Goal: Task Accomplishment & Management: Manage account settings

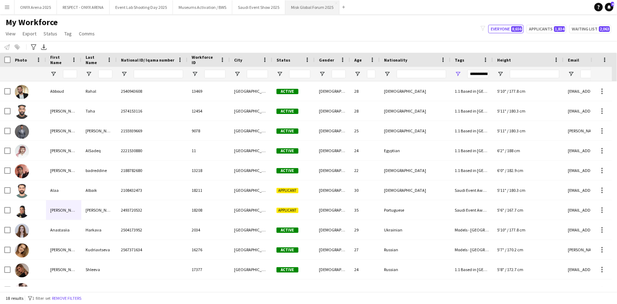
click at [305, 11] on button "Misk Global Forum 2025 Close" at bounding box center [312, 7] width 54 height 14
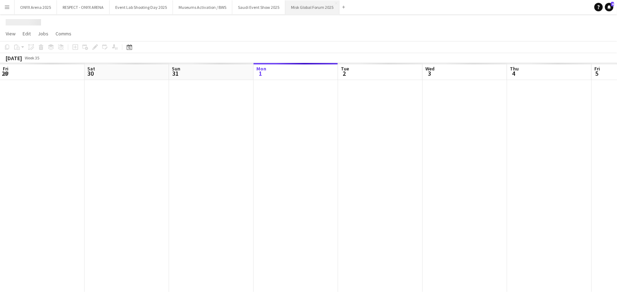
scroll to position [0, 169]
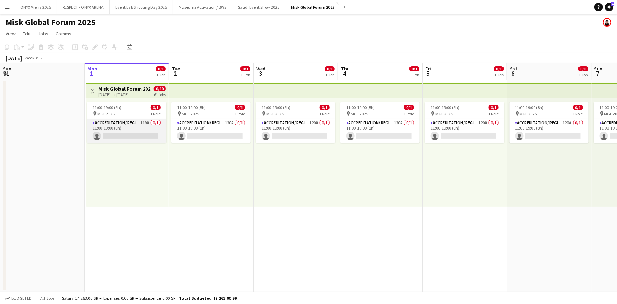
click at [124, 129] on app-card-role "Accreditation/ Registration / Ticketing 119A 0/1 11:00-19:00 (8h) single-neutra…" at bounding box center [126, 131] width 79 height 24
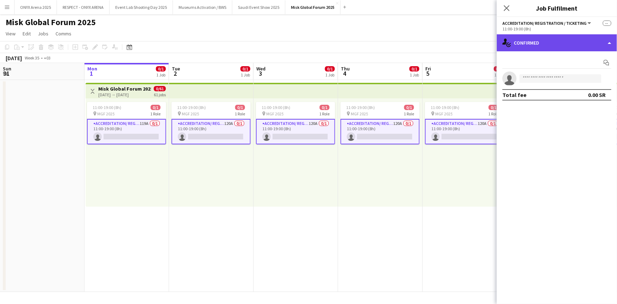
click at [555, 44] on div "single-neutral-actions-check-2 Confirmed" at bounding box center [557, 42] width 120 height 17
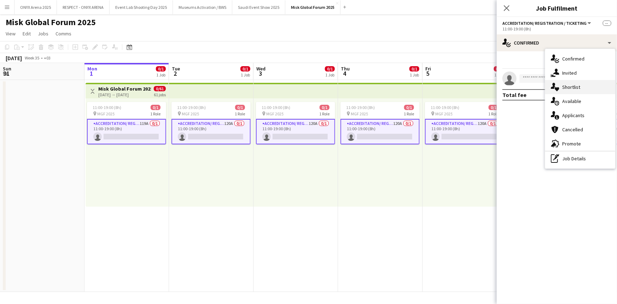
click at [569, 84] on div "single-neutral-actions-heart Shortlist" at bounding box center [580, 87] width 70 height 14
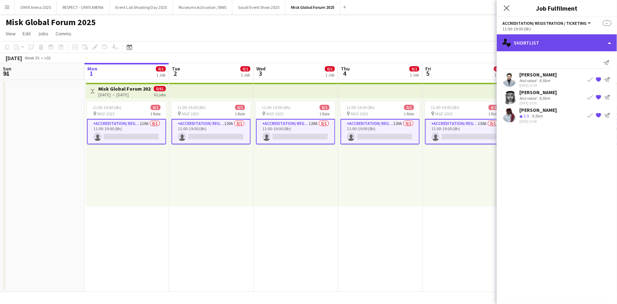
click at [534, 45] on div "single-neutral-actions-heart Shortlist" at bounding box center [557, 42] width 120 height 17
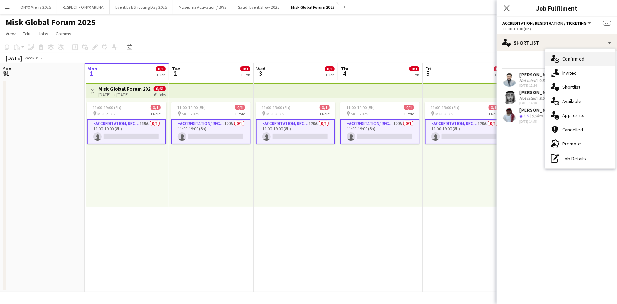
click at [561, 59] on div "single-neutral-actions-check-2 Confirmed" at bounding box center [580, 59] width 70 height 14
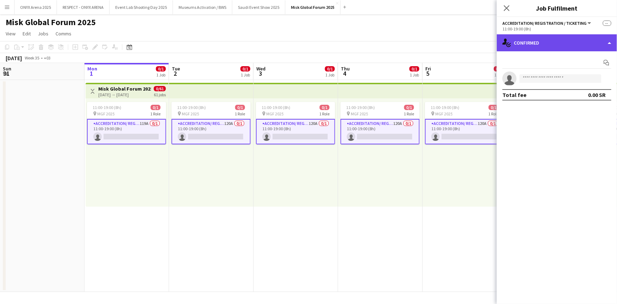
click at [530, 37] on div "single-neutral-actions-check-2 Confirmed" at bounding box center [557, 42] width 120 height 17
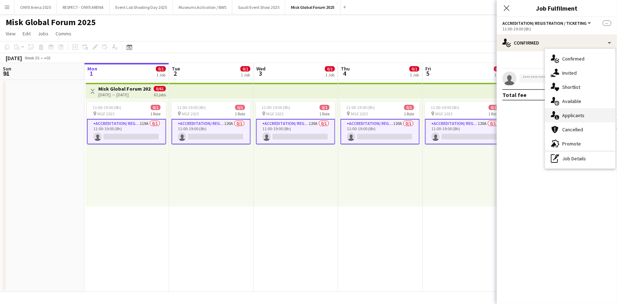
click at [569, 110] on div "single-neutral-actions-information Applicants" at bounding box center [580, 115] width 70 height 14
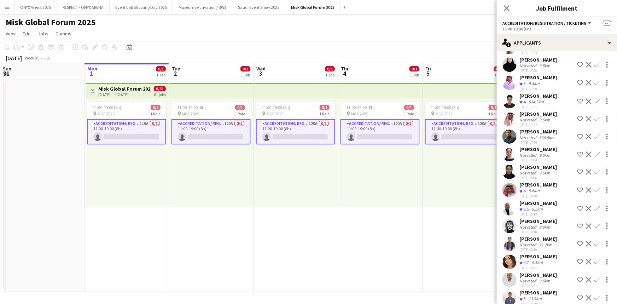
scroll to position [964, 0]
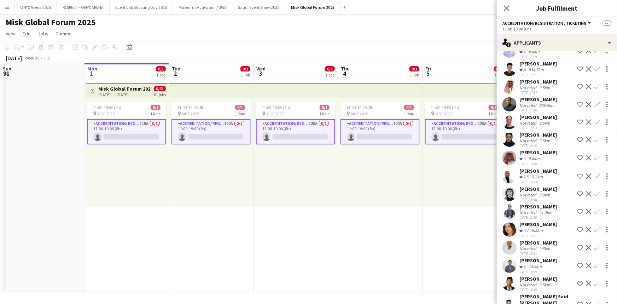
click at [511, 165] on app-user-avatar at bounding box center [509, 158] width 14 height 14
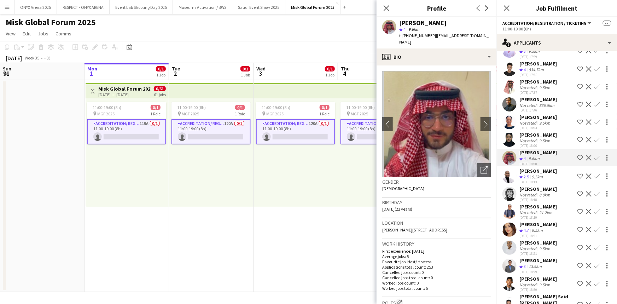
click at [577, 160] on app-icon "Shortlist crew" at bounding box center [580, 158] width 6 height 6
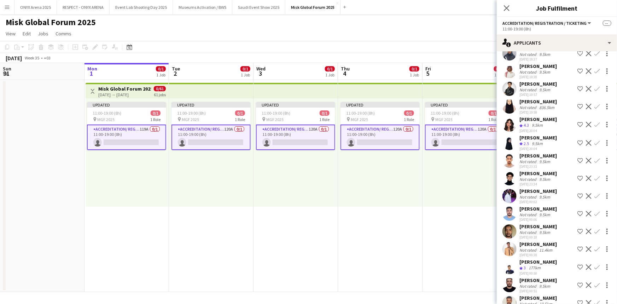
scroll to position [1414, 0]
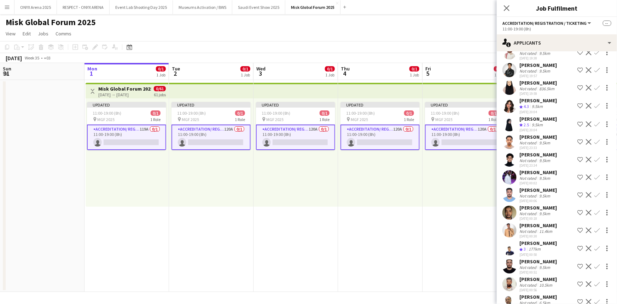
click at [577, 109] on app-icon "Shortlist crew" at bounding box center [580, 106] width 6 height 6
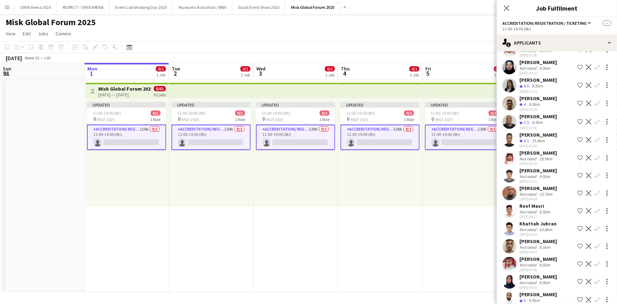
scroll to position [1735, 0]
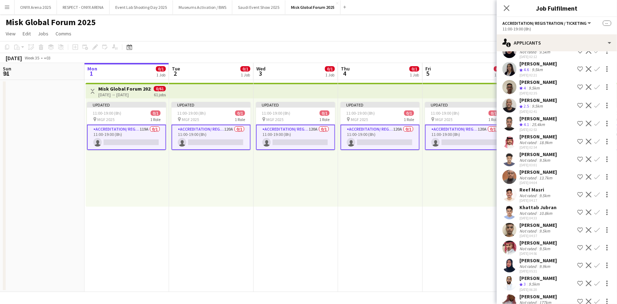
click at [577, 126] on app-icon "Shortlist crew" at bounding box center [580, 124] width 6 height 6
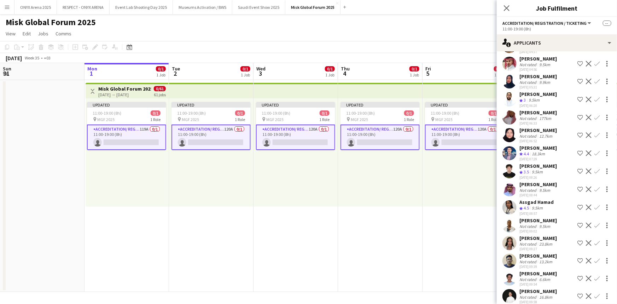
scroll to position [1928, 0]
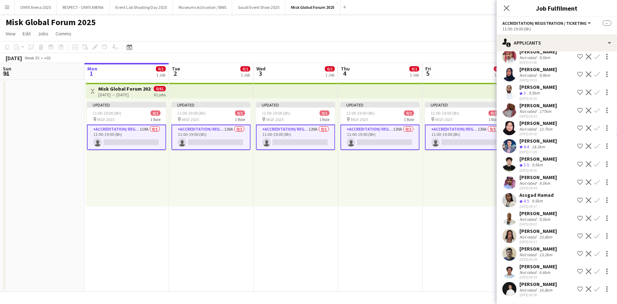
click at [577, 149] on app-icon "Shortlist crew" at bounding box center [580, 146] width 6 height 6
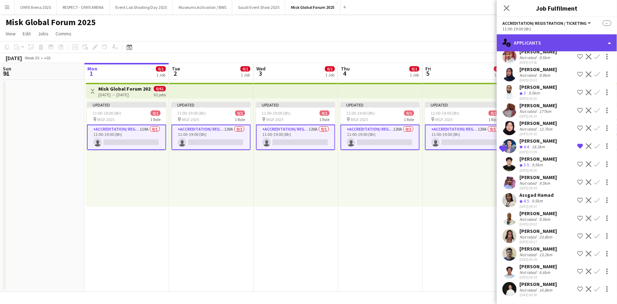
click at [539, 45] on div "single-neutral-actions-information Applicants" at bounding box center [557, 42] width 120 height 17
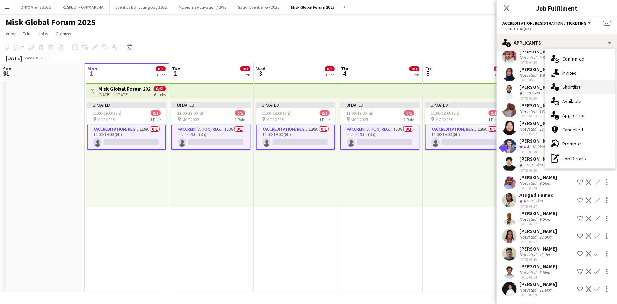
click at [562, 89] on div "single-neutral-actions-heart Shortlist" at bounding box center [580, 87] width 70 height 14
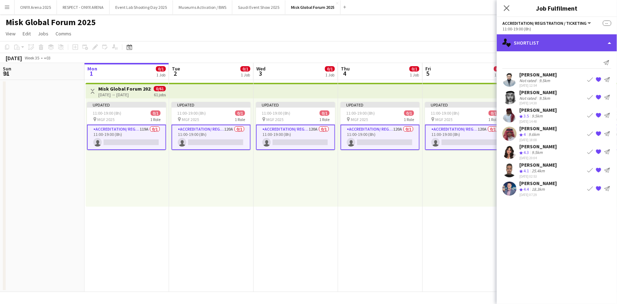
click at [551, 39] on div "single-neutral-actions-heart Shortlist" at bounding box center [557, 42] width 120 height 17
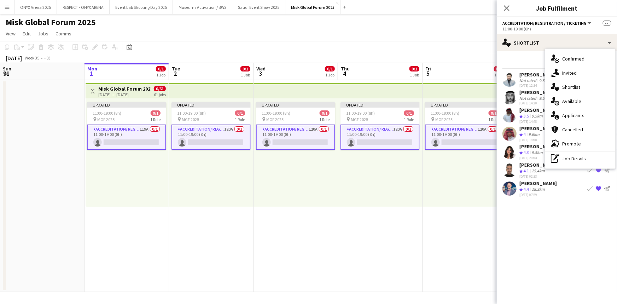
click at [577, 113] on div "single-neutral-actions-information Applicants" at bounding box center [580, 115] width 70 height 14
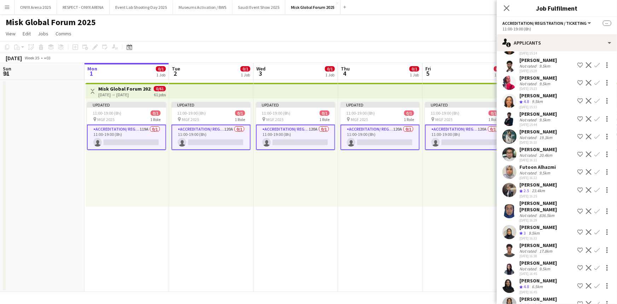
scroll to position [385, 0]
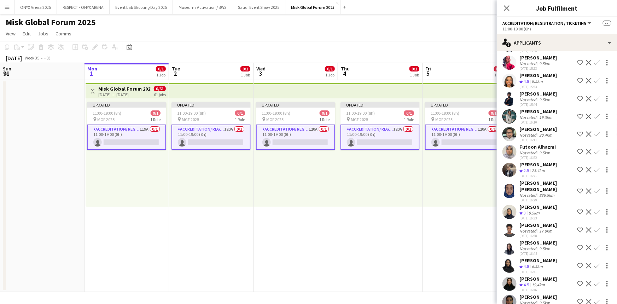
click at [577, 172] on app-icon "Shortlist crew" at bounding box center [580, 170] width 6 height 6
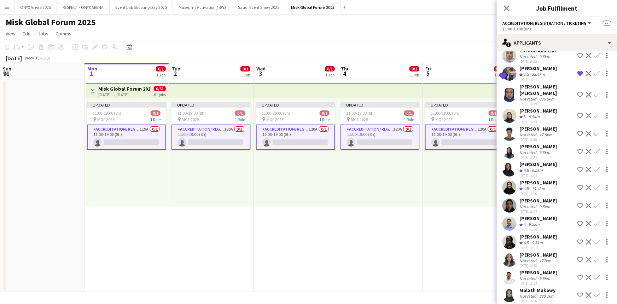
scroll to position [482, 0]
click at [577, 190] on app-icon "Shortlist crew" at bounding box center [580, 187] width 6 height 6
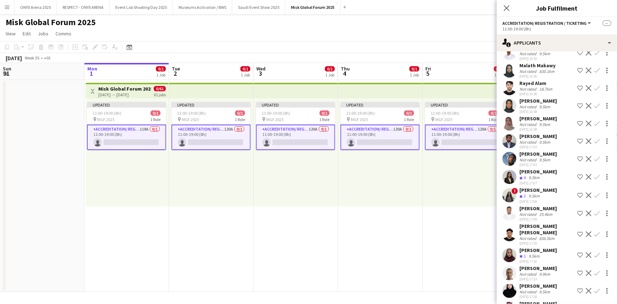
scroll to position [707, 0]
click at [577, 143] on app-icon "Shortlist crew" at bounding box center [580, 140] width 6 height 6
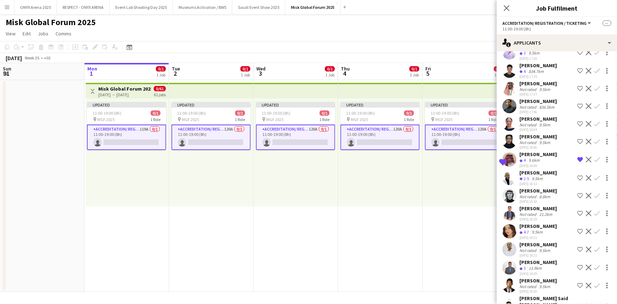
scroll to position [964, 0]
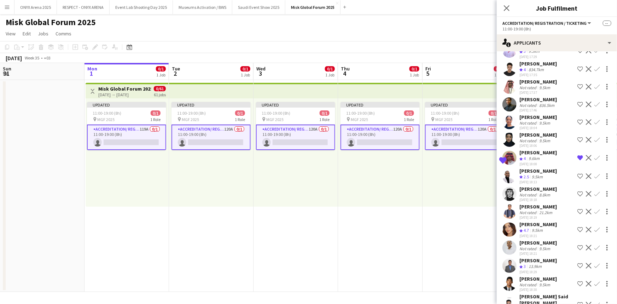
click at [577, 160] on app-icon "Remove crew from shortlist" at bounding box center [580, 158] width 6 height 6
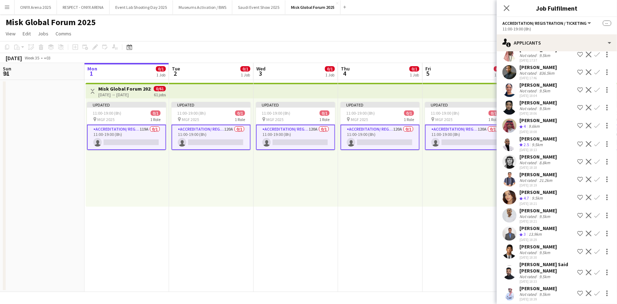
scroll to position [1028, 0]
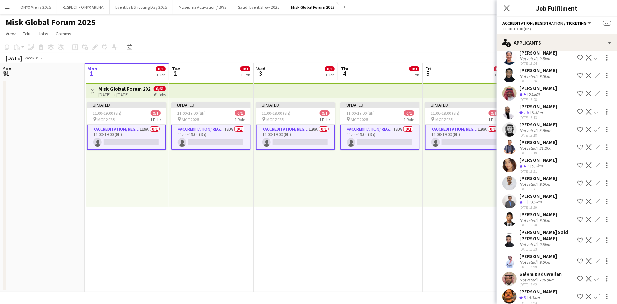
click at [577, 168] on app-icon "Shortlist crew" at bounding box center [580, 165] width 6 height 6
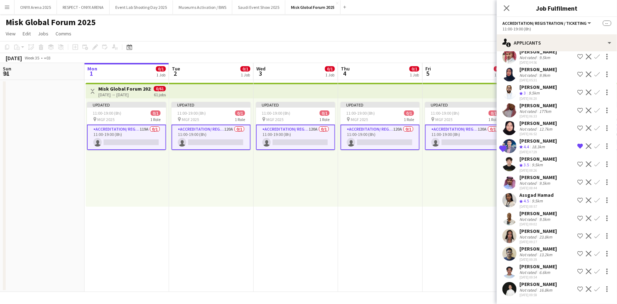
scroll to position [1946, 0]
click at [577, 198] on app-icon "Shortlist crew" at bounding box center [580, 200] width 6 height 6
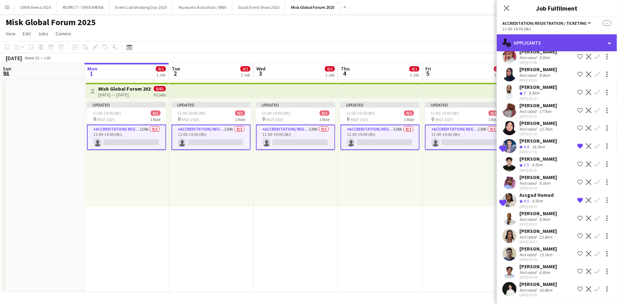
click at [545, 40] on div "single-neutral-actions-information Applicants" at bounding box center [557, 42] width 120 height 17
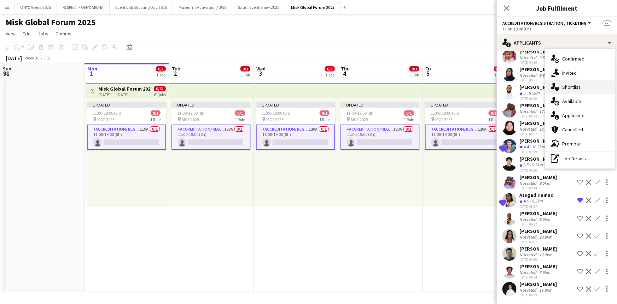
click at [568, 90] on div "single-neutral-actions-heart Shortlist" at bounding box center [580, 87] width 70 height 14
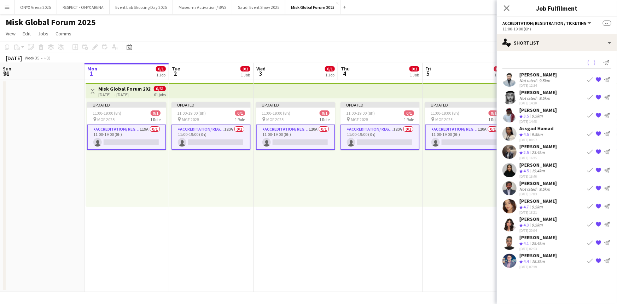
scroll to position [0, 0]
click at [506, 6] on icon "Close pop-in" at bounding box center [506, 8] width 7 height 7
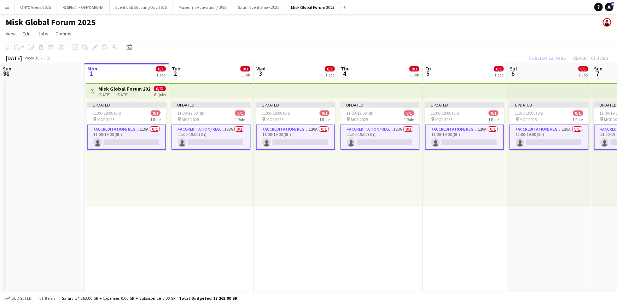
click at [10, 4] on button "Menu" at bounding box center [7, 7] width 14 height 14
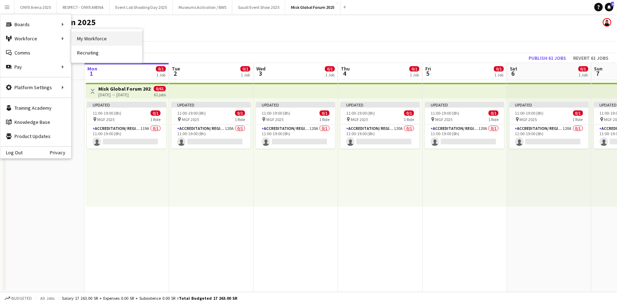
click at [87, 39] on link "My Workforce" at bounding box center [106, 38] width 71 height 14
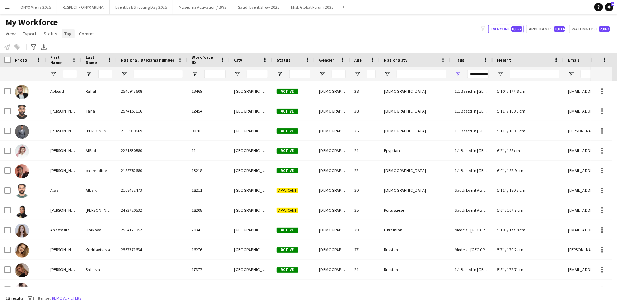
click at [64, 33] on span "Tag" at bounding box center [67, 33] width 7 height 6
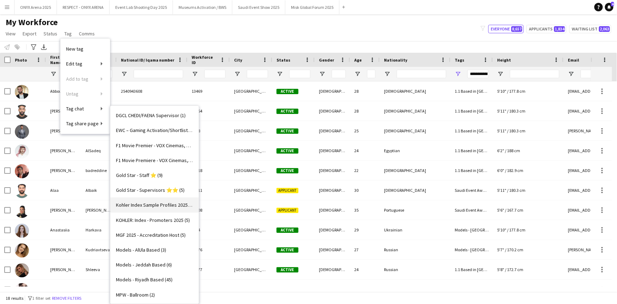
scroll to position [257, 0]
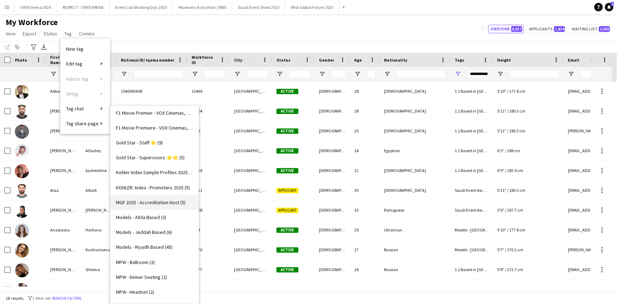
click at [149, 201] on span "MGF 2025 - Accreditation Host (5)" at bounding box center [151, 202] width 70 height 6
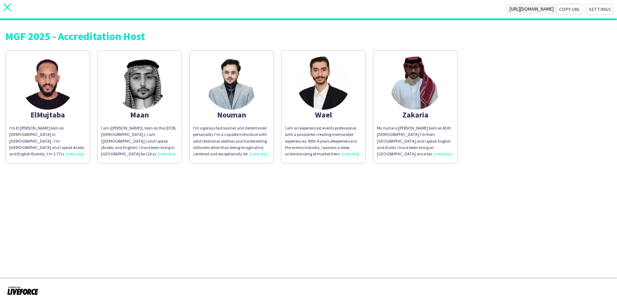
click at [6, 7] on icon "close" at bounding box center [7, 7] width 7 height 7
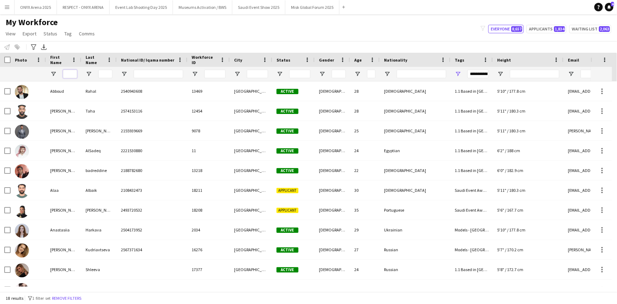
click at [69, 71] on input "First Name Filter Input" at bounding box center [70, 74] width 14 height 8
type input "****"
type input "***"
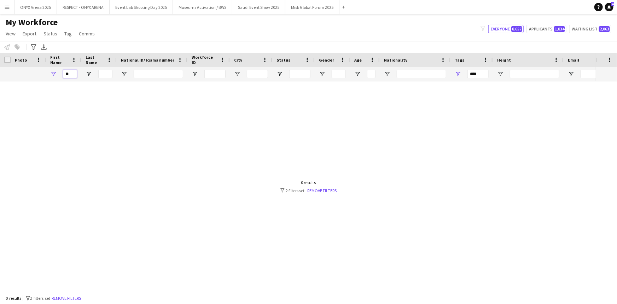
type input "*"
type input "**********"
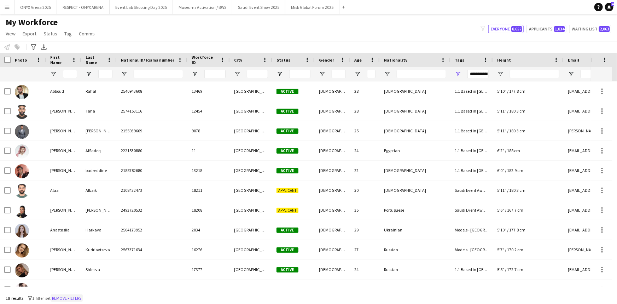
click at [74, 298] on button "Remove filters" at bounding box center [67, 298] width 32 height 8
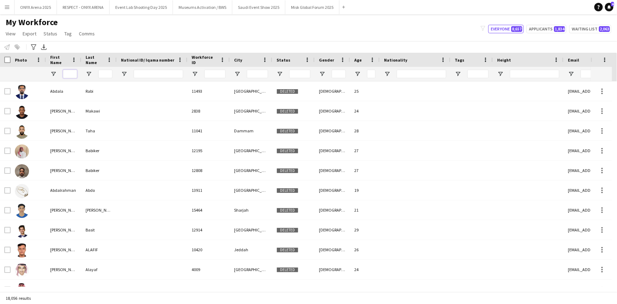
click at [73, 75] on input "First Name Filter Input" at bounding box center [70, 74] width 14 height 8
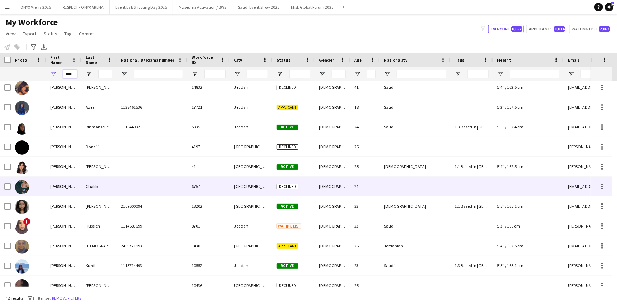
scroll to position [321, 0]
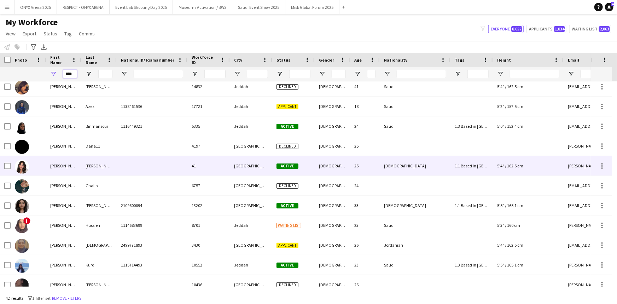
type input "****"
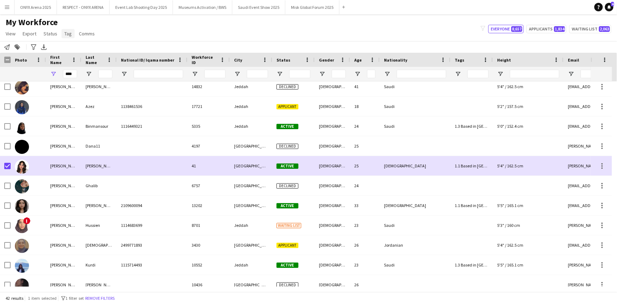
click at [66, 32] on span "Tag" at bounding box center [67, 33] width 7 height 6
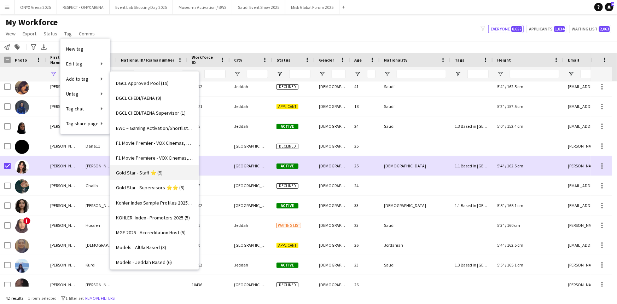
scroll to position [257, 0]
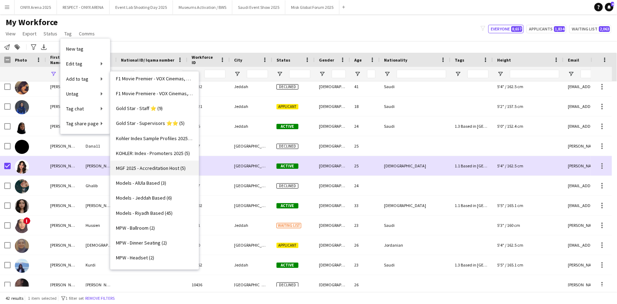
click at [147, 165] on span "MGF 2025 - Accreditation Host (5)" at bounding box center [151, 168] width 70 height 6
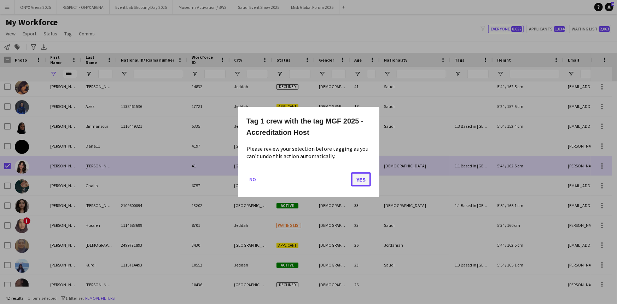
click at [359, 183] on button "Yes" at bounding box center [361, 179] width 20 height 14
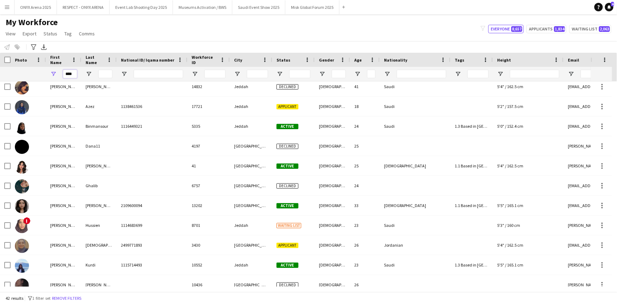
drag, startPoint x: 75, startPoint y: 73, endPoint x: 65, endPoint y: 71, distance: 9.6
click at [65, 71] on input "****" at bounding box center [70, 74] width 14 height 8
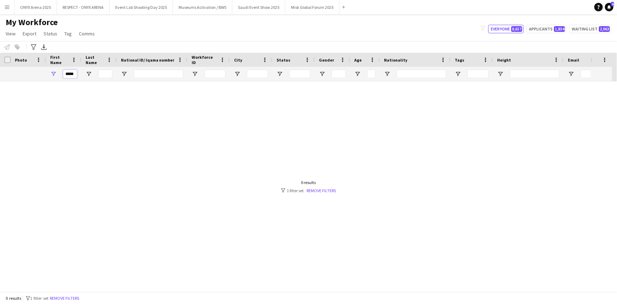
scroll to position [0, 0]
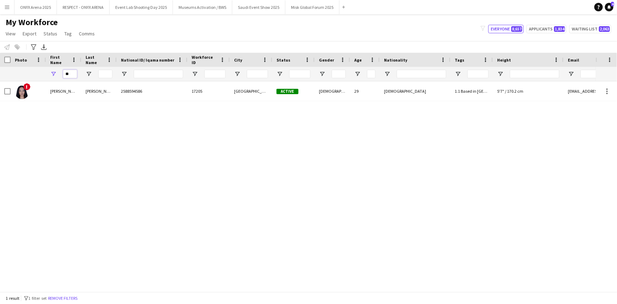
type input "*"
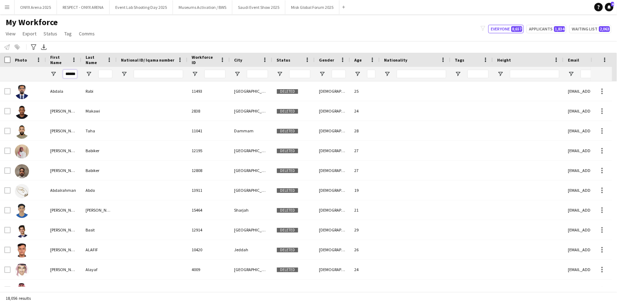
scroll to position [0, 1]
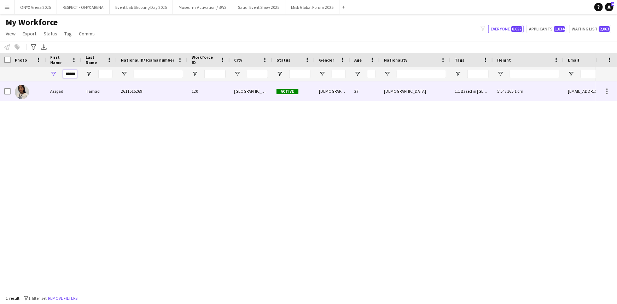
type input "******"
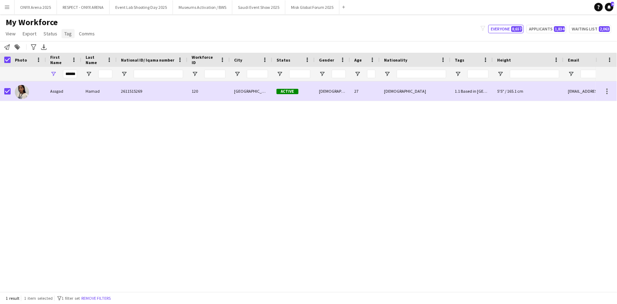
click at [64, 34] on span "Tag" at bounding box center [67, 33] width 7 height 6
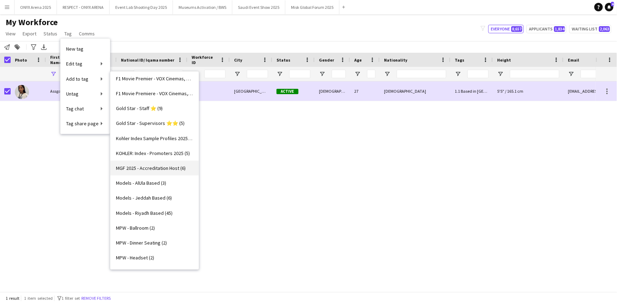
click at [139, 172] on link "MGF 2025 - Accreditation Host (6)" at bounding box center [154, 167] width 88 height 15
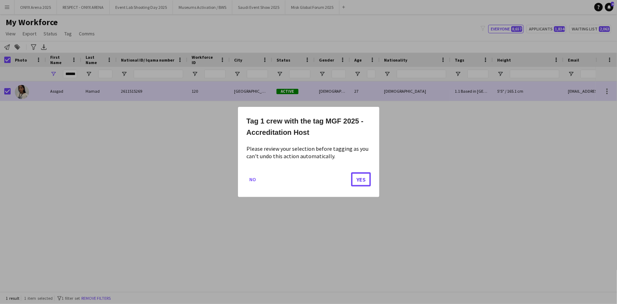
drag, startPoint x: 357, startPoint y: 180, endPoint x: 348, endPoint y: 166, distance: 16.5
click at [357, 180] on button "Yes" at bounding box center [361, 179] width 20 height 14
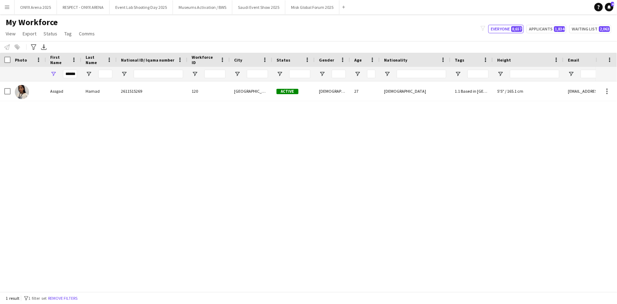
click at [65, 293] on div "1 result filter-1 1 filter set Remove filters" at bounding box center [308, 298] width 617 height 12
click at [64, 294] on button "Remove filters" at bounding box center [63, 298] width 32 height 8
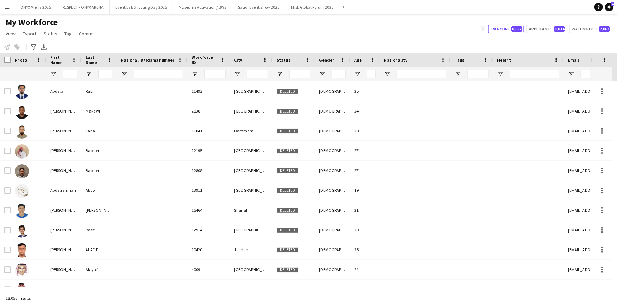
click at [67, 69] on div at bounding box center [70, 74] width 14 height 14
click at [69, 74] on input "First Name Filter Input" at bounding box center [70, 74] width 14 height 8
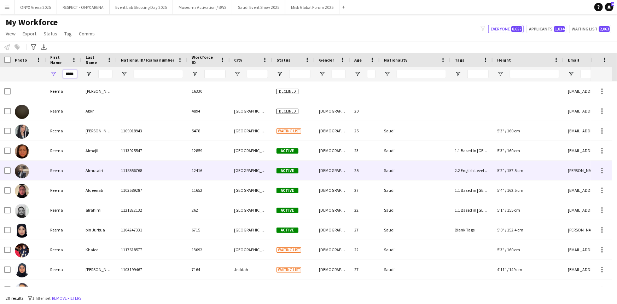
type input "*****"
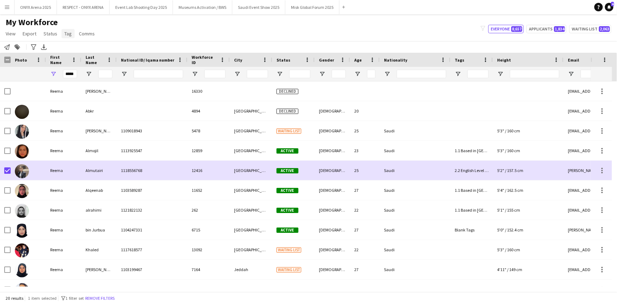
click at [65, 31] on span "Tag" at bounding box center [67, 33] width 7 height 6
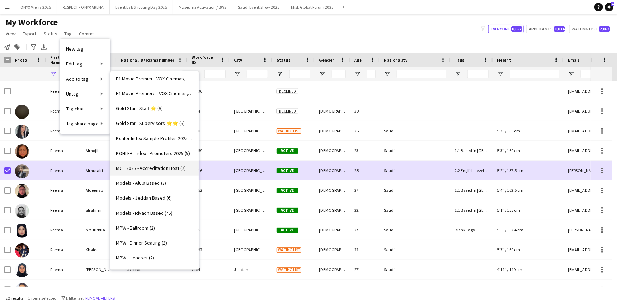
click at [148, 169] on span "MGF 2025 - Accreditation Host (7)" at bounding box center [151, 168] width 70 height 6
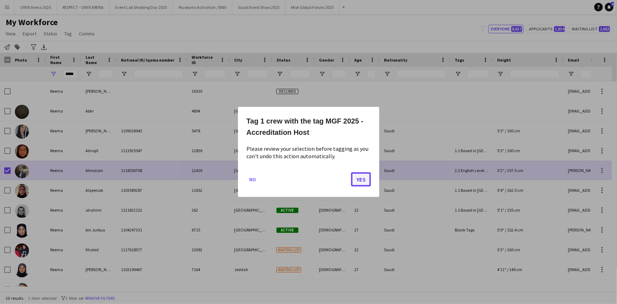
click at [358, 182] on button "Yes" at bounding box center [361, 179] width 20 height 14
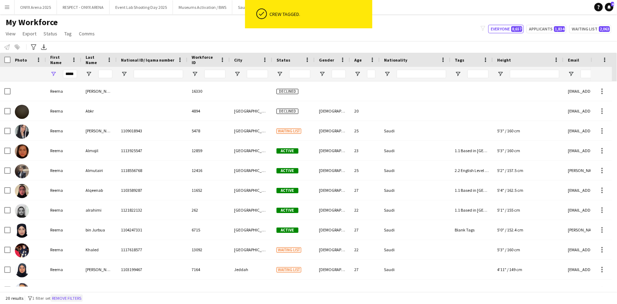
click at [81, 297] on button "Remove filters" at bounding box center [67, 298] width 32 height 8
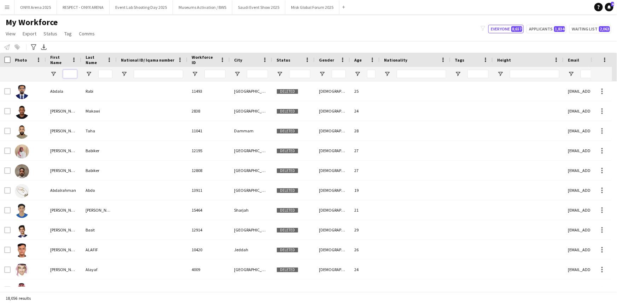
click at [68, 71] on input "First Name Filter Input" at bounding box center [70, 74] width 14 height 8
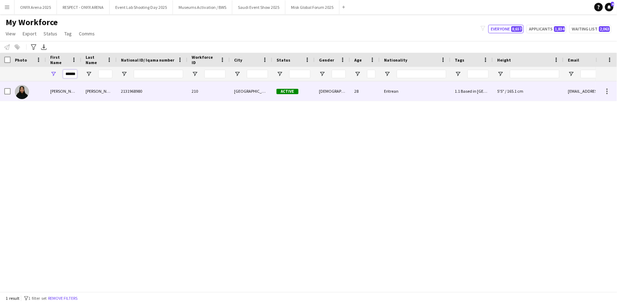
type input "******"
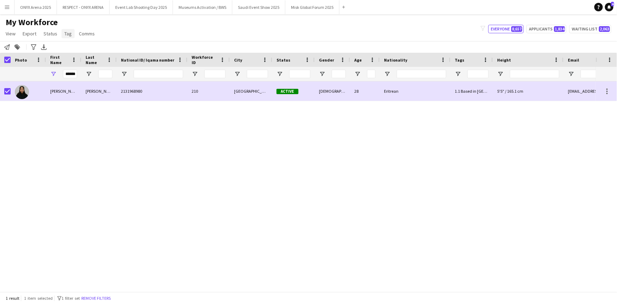
click at [70, 33] on span "Tag" at bounding box center [67, 33] width 7 height 6
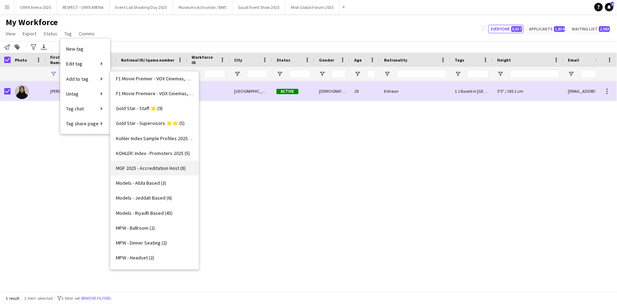
click at [149, 168] on span "MGF 2025 - Accreditation Host (8)" at bounding box center [151, 168] width 70 height 6
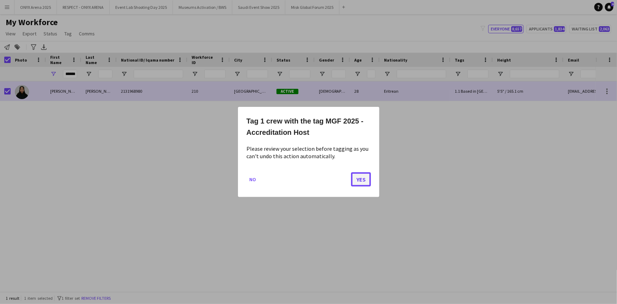
click at [356, 182] on button "Yes" at bounding box center [361, 179] width 20 height 14
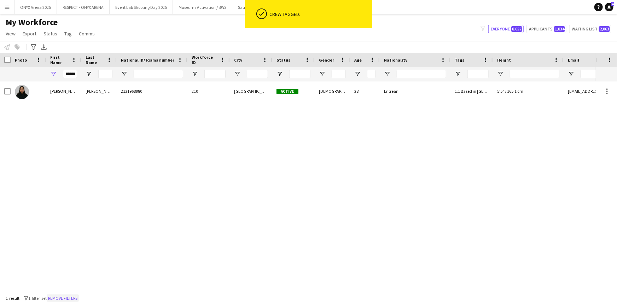
click at [74, 297] on button "Remove filters" at bounding box center [63, 298] width 32 height 8
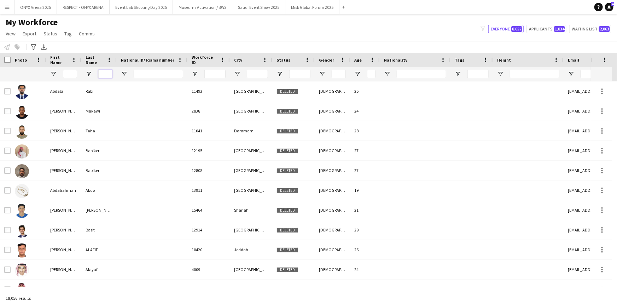
click at [109, 74] on input "Last Name Filter Input" at bounding box center [105, 74] width 14 height 8
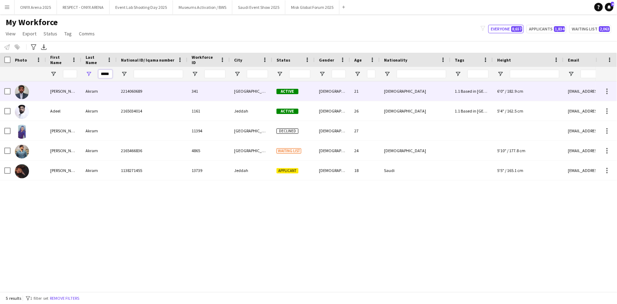
type input "*****"
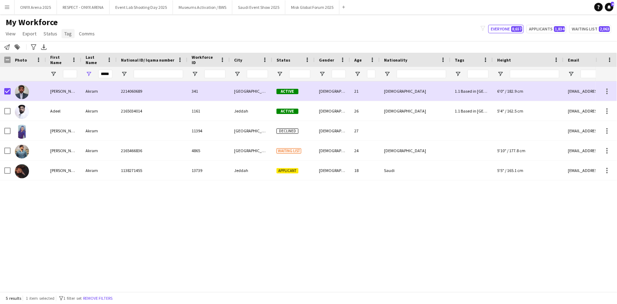
click at [67, 33] on span "Tag" at bounding box center [67, 33] width 7 height 6
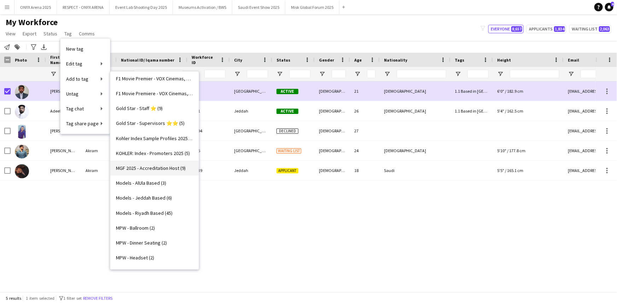
click at [148, 166] on span "MGF 2025 - Accreditation Host (9)" at bounding box center [151, 168] width 70 height 6
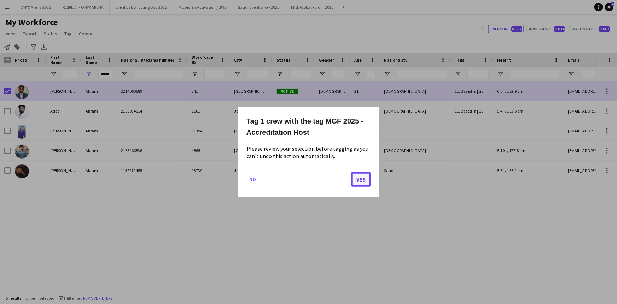
click at [364, 177] on button "Yes" at bounding box center [361, 179] width 20 height 14
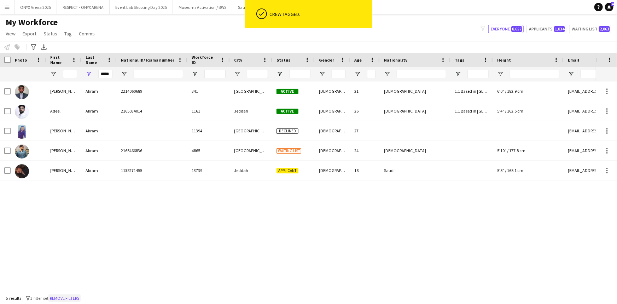
click at [68, 294] on button "Remove filters" at bounding box center [64, 298] width 32 height 8
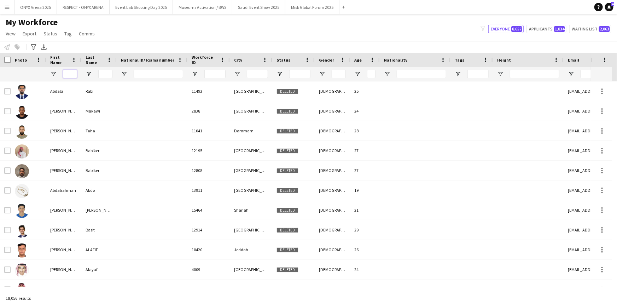
click at [67, 75] on input "First Name Filter Input" at bounding box center [70, 74] width 14 height 8
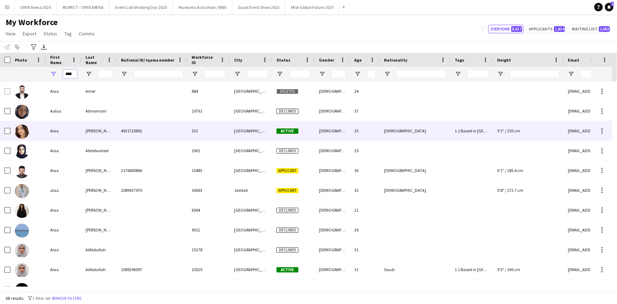
type input "****"
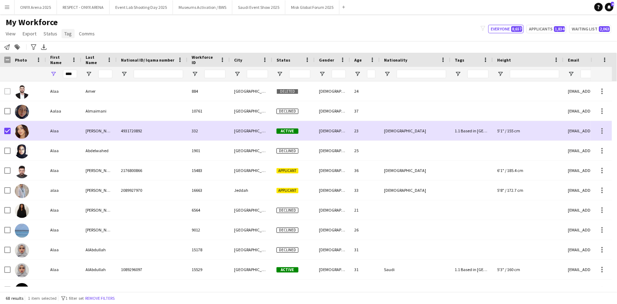
click at [67, 34] on span "Tag" at bounding box center [67, 33] width 7 height 6
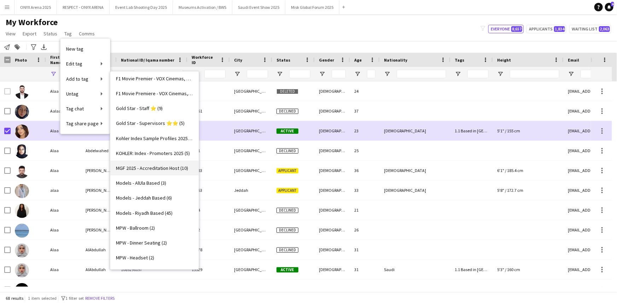
click at [136, 165] on span "MGF 2025 - Accreditation Host (10)" at bounding box center [152, 168] width 72 height 6
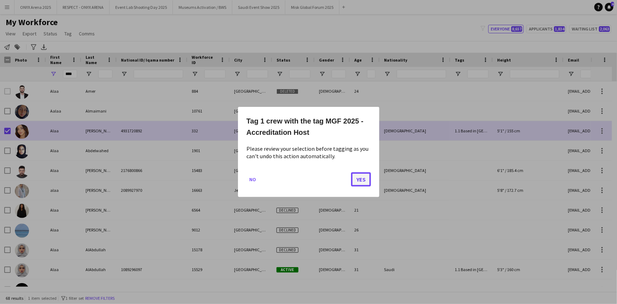
click at [357, 176] on button "Yes" at bounding box center [361, 179] width 20 height 14
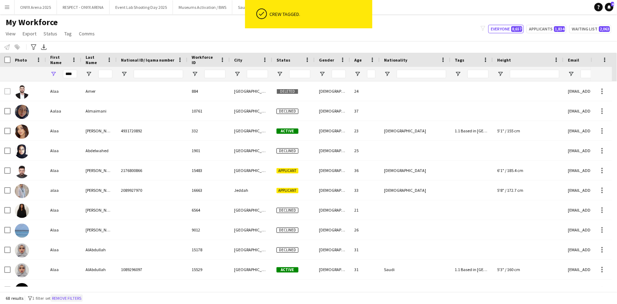
click at [70, 297] on button "Remove filters" at bounding box center [67, 298] width 32 height 8
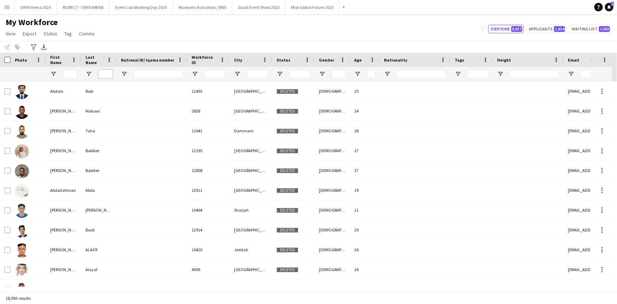
click at [101, 72] on input "Last Name Filter Input" at bounding box center [105, 74] width 14 height 8
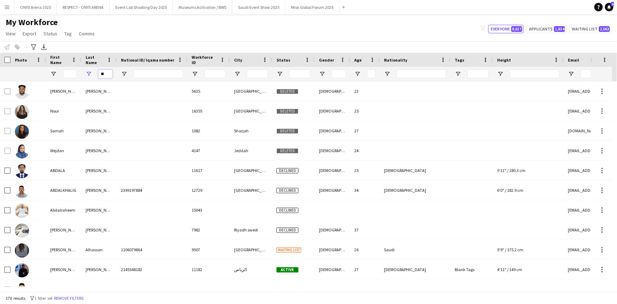
type input "*"
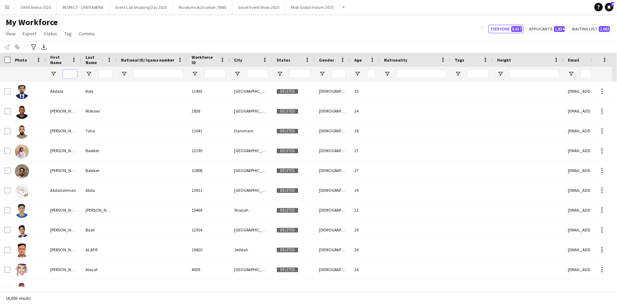
click at [71, 72] on input "First Name Filter Input" at bounding box center [70, 74] width 14 height 8
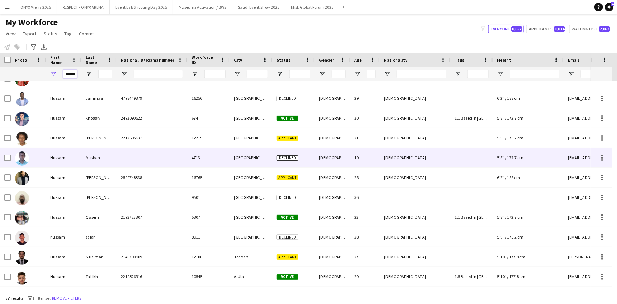
scroll to position [450, 0]
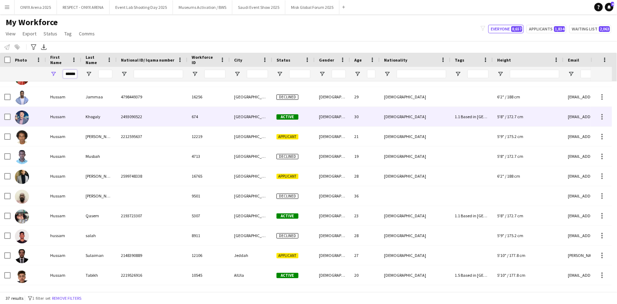
type input "******"
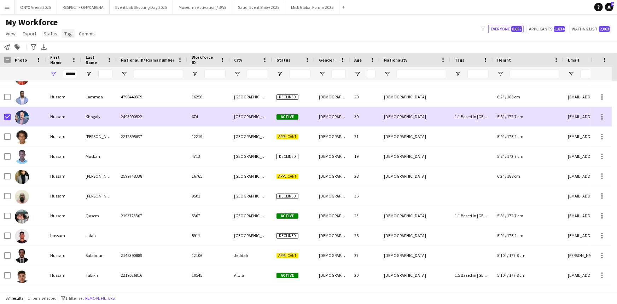
click at [65, 37] on link "Tag" at bounding box center [67, 33] width 13 height 9
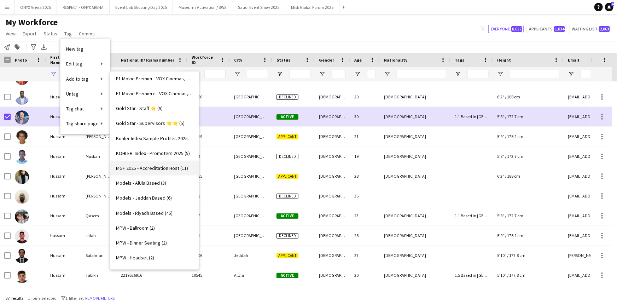
click at [136, 171] on link "MGF 2025 - Accreditation Host (11)" at bounding box center [154, 167] width 88 height 15
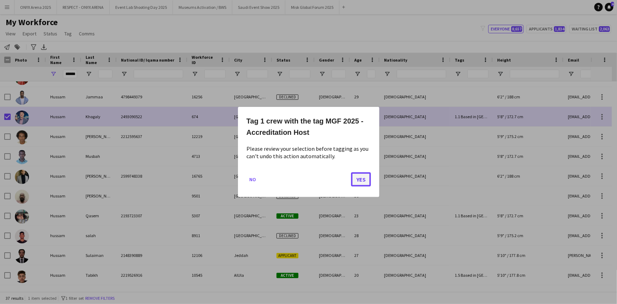
click at [364, 180] on button "Yes" at bounding box center [361, 179] width 20 height 14
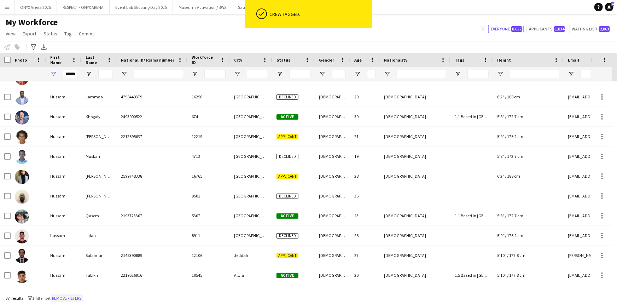
click at [74, 296] on button "Remove filters" at bounding box center [67, 298] width 32 height 8
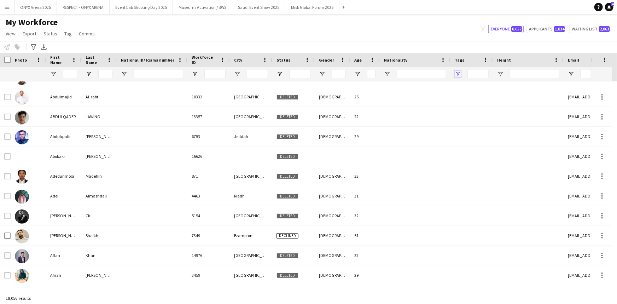
click at [458, 76] on span "Open Filter Menu" at bounding box center [458, 74] width 6 height 6
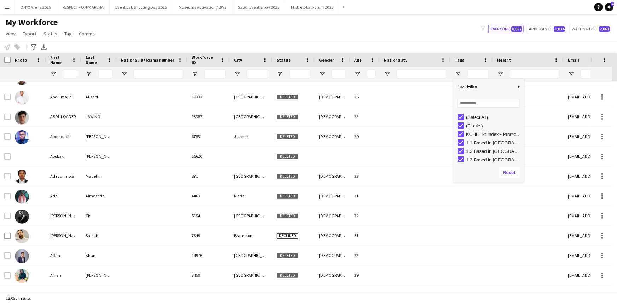
click at [461, 113] on div "(Select All)" at bounding box center [490, 117] width 66 height 8
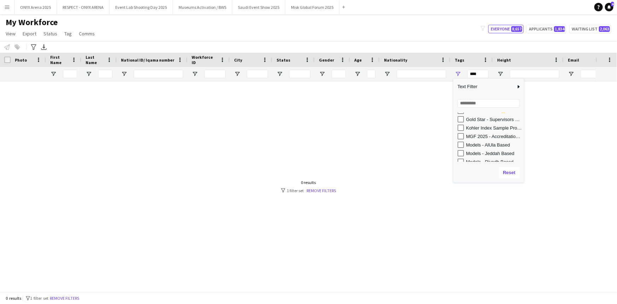
scroll to position [193, 0]
type input "**********"
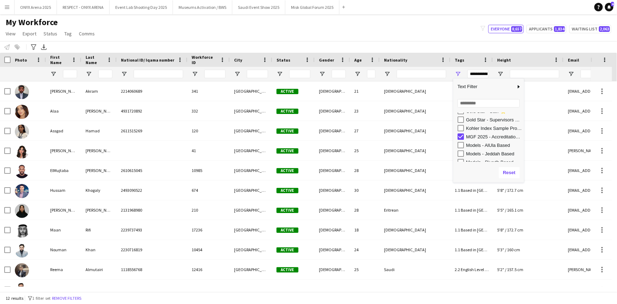
click at [304, 29] on div "My Workforce View Views Default view R4ven New view Update view Delete view Edi…" at bounding box center [308, 29] width 617 height 24
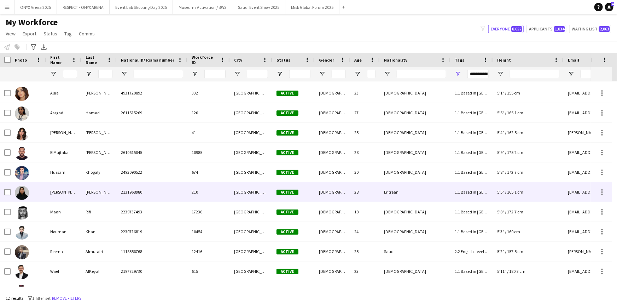
scroll to position [32, 0]
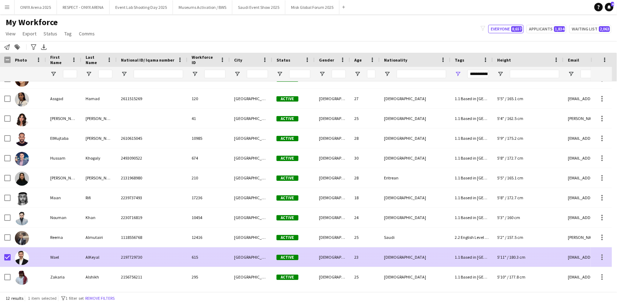
click at [95, 254] on div "AlKeyal" at bounding box center [98, 256] width 35 height 19
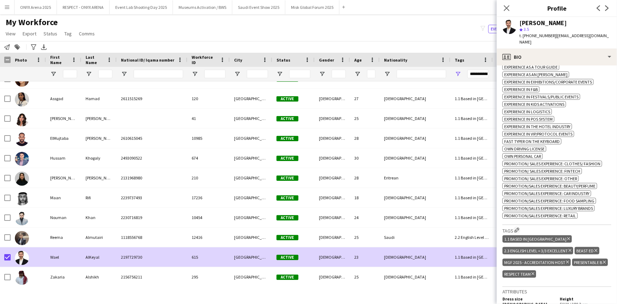
scroll to position [353, 0]
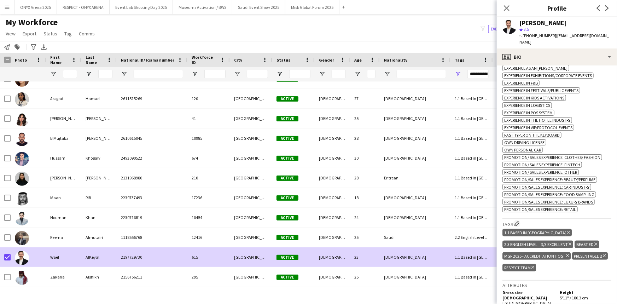
click at [566, 253] on icon "Delete tag" at bounding box center [567, 255] width 3 height 4
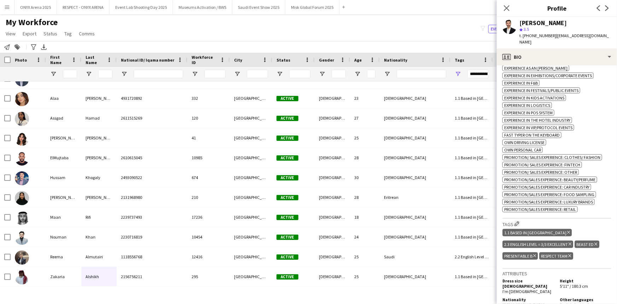
scroll to position [0, 0]
click at [506, 7] on icon "Close pop-in" at bounding box center [506, 8] width 7 height 7
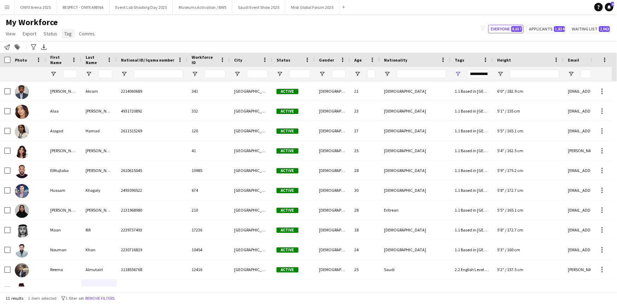
click at [66, 35] on span "Tag" at bounding box center [67, 33] width 7 height 6
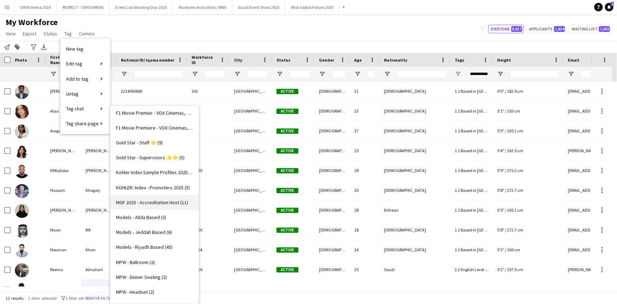
click at [141, 199] on span "MGF 2025 - Accreditation Host (11)" at bounding box center [152, 202] width 72 height 6
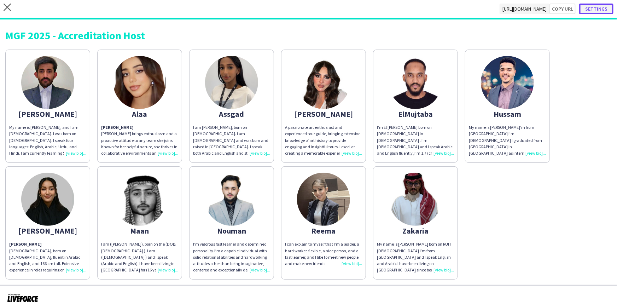
click at [594, 10] on button "Settings" at bounding box center [596, 9] width 34 height 11
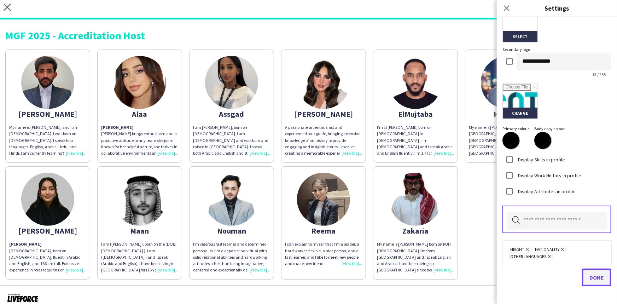
click at [594, 274] on span "Done" at bounding box center [596, 277] width 14 height 7
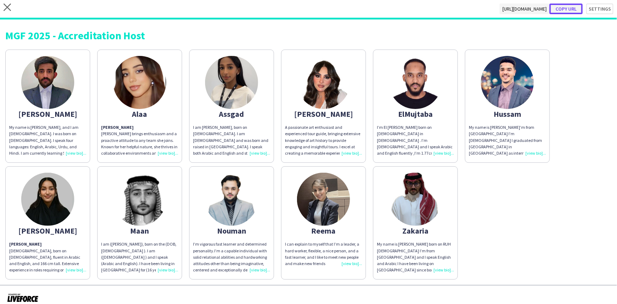
click at [558, 11] on button "Copy url" at bounding box center [565, 9] width 33 height 11
click at [563, 8] on button "Copy url" at bounding box center [565, 9] width 33 height 11
click at [6, 10] on icon "close" at bounding box center [7, 7] width 7 height 7
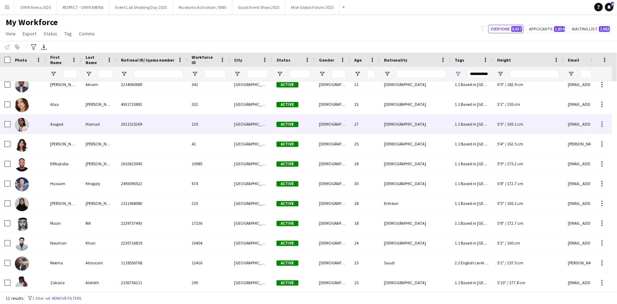
scroll to position [13, 0]
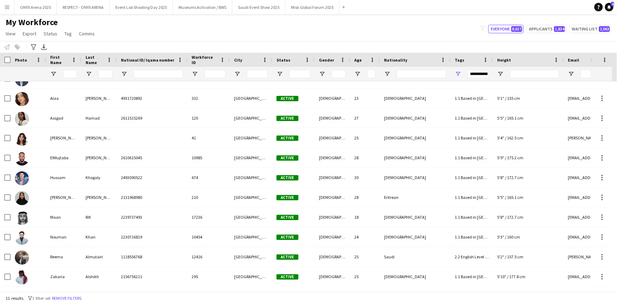
click at [77, 297] on button "Remove filters" at bounding box center [67, 298] width 32 height 8
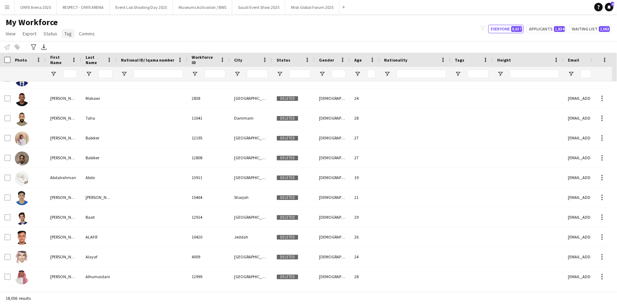
click at [67, 35] on span "Tag" at bounding box center [67, 33] width 7 height 6
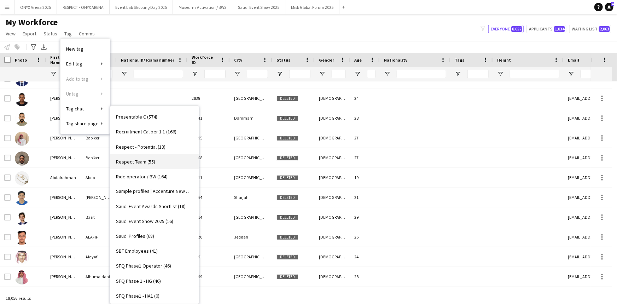
scroll to position [610, 0]
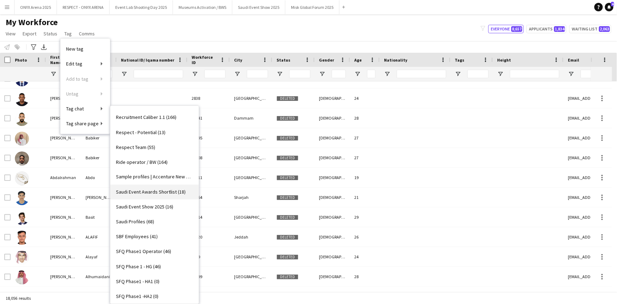
click at [137, 191] on span "Saudi Event Awards Shortlist (18)" at bounding box center [151, 192] width 70 height 6
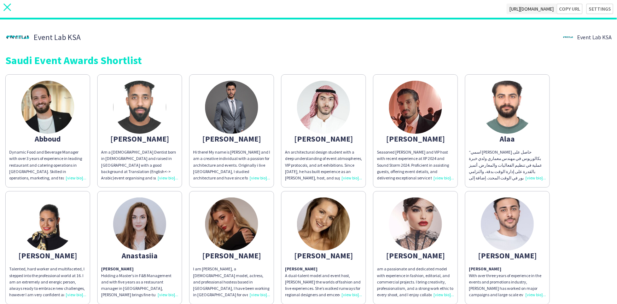
click at [10, 7] on icon "close" at bounding box center [7, 7] width 7 height 7
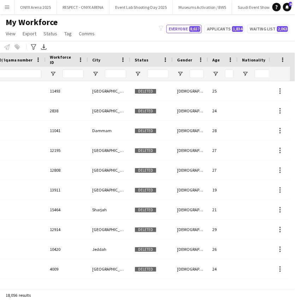
scroll to position [0, 199]
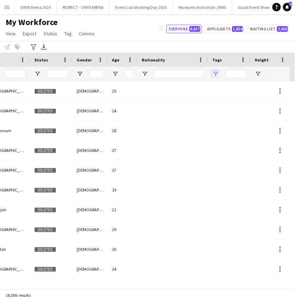
click at [214, 73] on span "Open Filter Menu" at bounding box center [215, 74] width 6 height 6
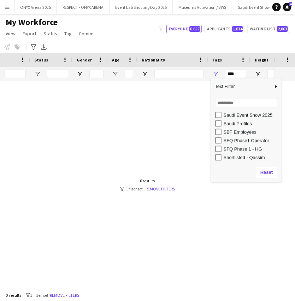
scroll to position [385, 0]
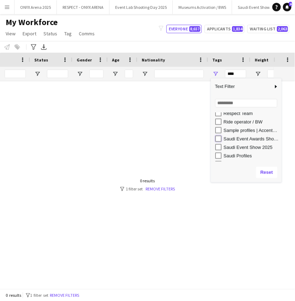
type input "**********"
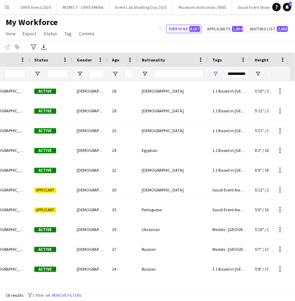
click at [133, 29] on div "My Workforce View Views Default view R4ven New view Update view Delete view Edi…" at bounding box center [147, 29] width 295 height 24
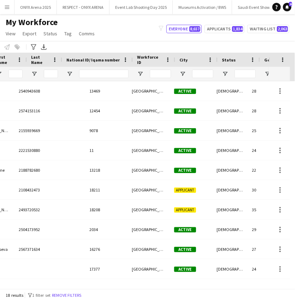
scroll to position [0, 40]
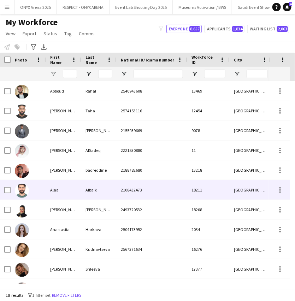
click at [19, 189] on img at bounding box center [22, 191] width 14 height 14
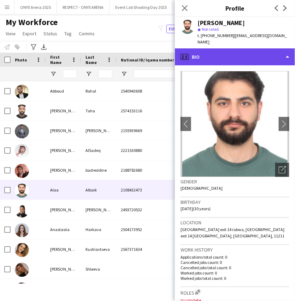
click at [234, 48] on div "profile Bio" at bounding box center [235, 56] width 120 height 17
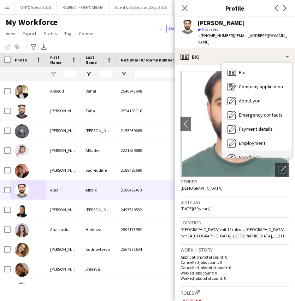
click at [251, 154] on span "Feedback" at bounding box center [249, 157] width 21 height 6
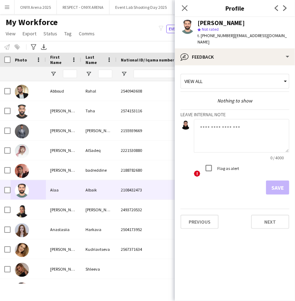
click at [224, 119] on textarea at bounding box center [241, 136] width 95 height 34
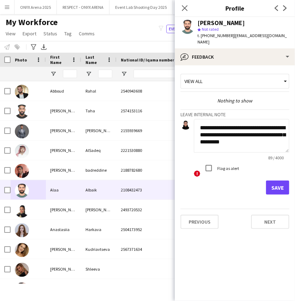
click at [249, 135] on textarea "**********" at bounding box center [241, 136] width 95 height 34
click at [283, 135] on textarea "**********" at bounding box center [241, 136] width 95 height 34
click at [231, 127] on textarea "**********" at bounding box center [241, 136] width 95 height 34
click at [269, 128] on textarea "**********" at bounding box center [241, 136] width 95 height 34
click at [281, 136] on textarea "**********" at bounding box center [241, 136] width 95 height 34
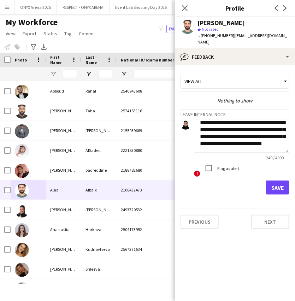
scroll to position [42, 0]
type textarea "**********"
click at [276, 181] on button "Save" at bounding box center [277, 188] width 23 height 14
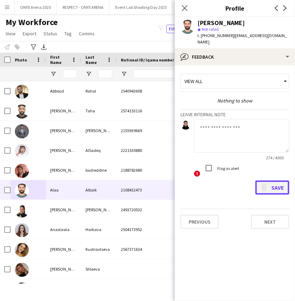
scroll to position [0, 0]
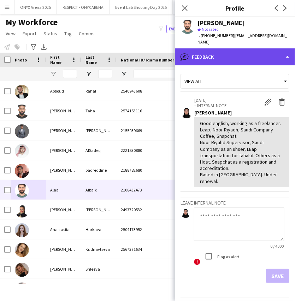
click at [237, 50] on div "bubble-pencil Feedback" at bounding box center [235, 56] width 120 height 17
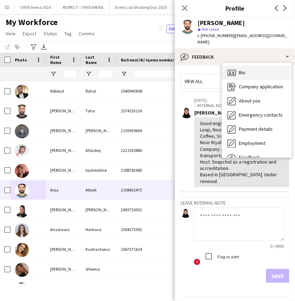
click at [237, 67] on div "Bio Bio" at bounding box center [257, 73] width 70 height 14
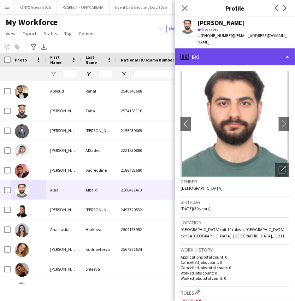
click at [219, 51] on div "profile Bio" at bounding box center [235, 56] width 120 height 17
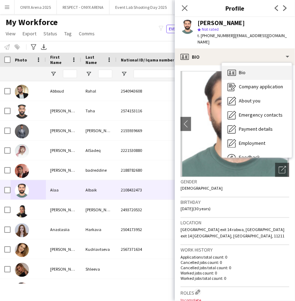
click at [243, 70] on div "Bio Bio" at bounding box center [257, 73] width 70 height 14
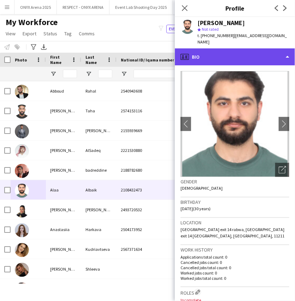
click at [229, 53] on div "profile Bio" at bounding box center [235, 56] width 120 height 17
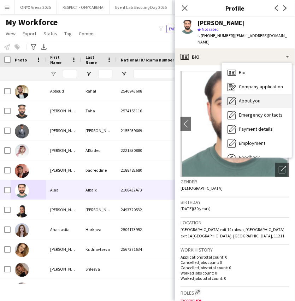
click at [250, 98] on span "About you" at bounding box center [250, 101] width 22 height 6
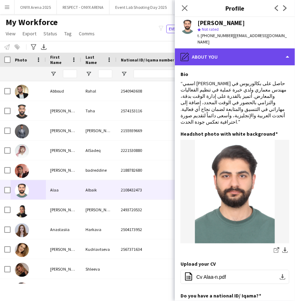
click at [216, 48] on div "pencil4 About you" at bounding box center [235, 56] width 120 height 17
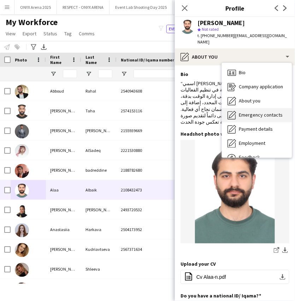
click at [261, 112] on span "Emergency contacts" at bounding box center [261, 115] width 44 height 6
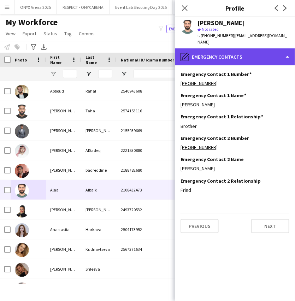
click at [225, 54] on div "pencil4 Emergency contacts" at bounding box center [235, 56] width 120 height 17
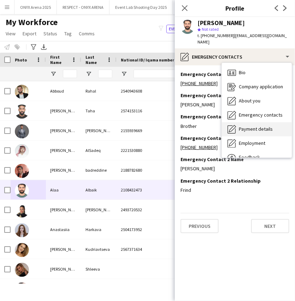
click at [247, 126] on span "Payment details" at bounding box center [256, 129] width 34 height 6
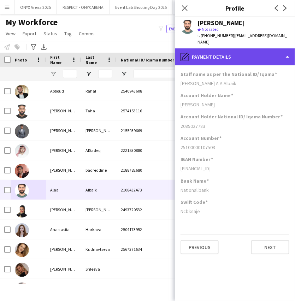
click at [220, 48] on div "pencil4 Payment details" at bounding box center [235, 56] width 120 height 17
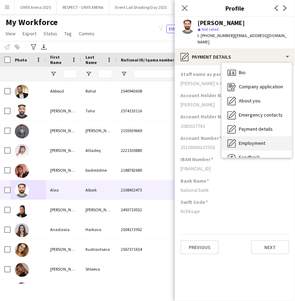
click at [257, 140] on span "Employment" at bounding box center [252, 143] width 27 height 6
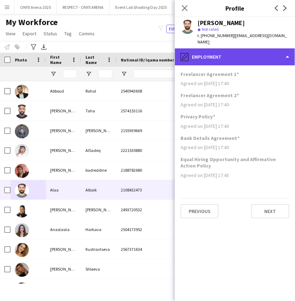
click at [231, 48] on div "pencil4 Employment" at bounding box center [235, 56] width 120 height 17
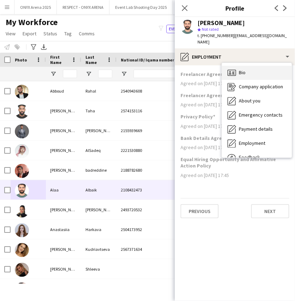
click at [244, 69] on span "Bio" at bounding box center [242, 72] width 7 height 6
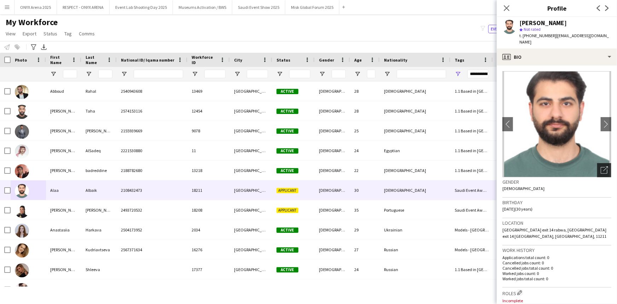
click at [602, 166] on icon "Open photos pop-in" at bounding box center [603, 169] width 7 height 7
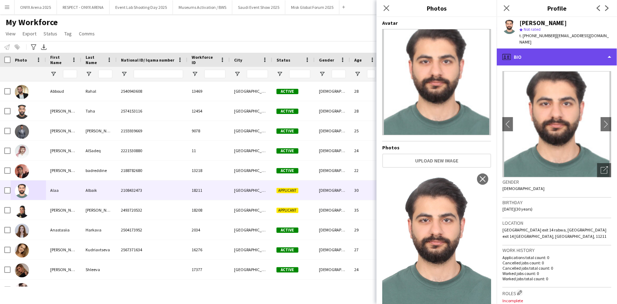
click at [538, 48] on div "profile Bio" at bounding box center [557, 56] width 120 height 17
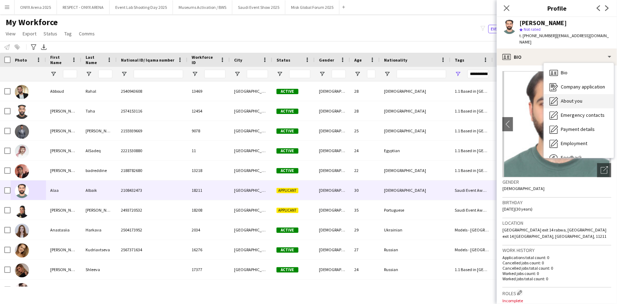
click at [558, 100] on div "About you About you" at bounding box center [579, 101] width 70 height 14
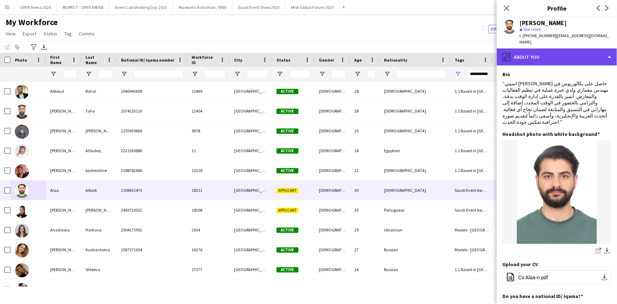
click at [534, 56] on div "pencil4 About you" at bounding box center [557, 56] width 120 height 17
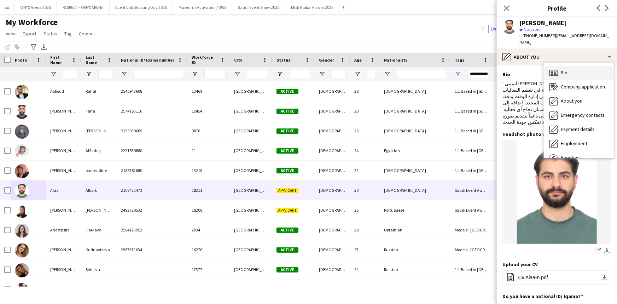
click at [556, 71] on div "Bio Bio" at bounding box center [579, 73] width 70 height 14
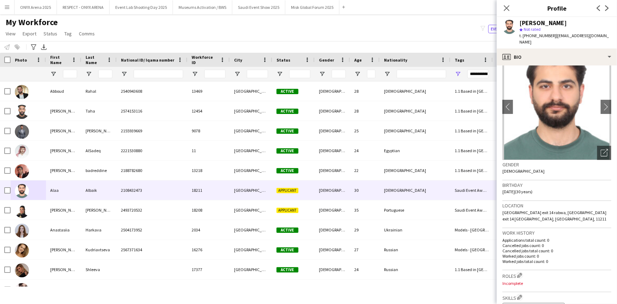
scroll to position [96, 0]
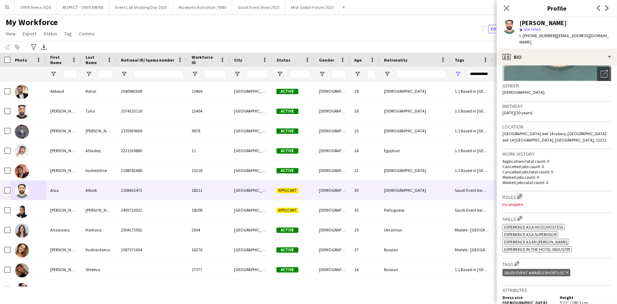
click at [521, 194] on app-icon "Edit crew company roles" at bounding box center [519, 196] width 5 height 5
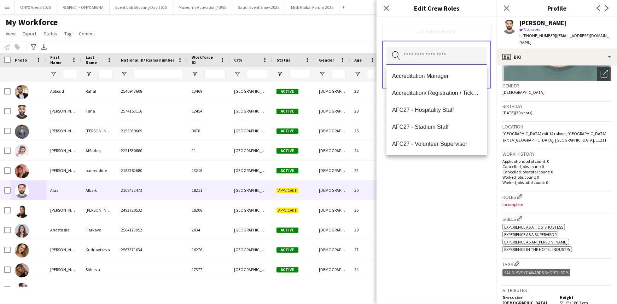
click at [440, 60] on input "text" at bounding box center [436, 56] width 100 height 18
click at [442, 89] on mat-option "Accreditation/ Registration / Ticketing" at bounding box center [436, 92] width 100 height 17
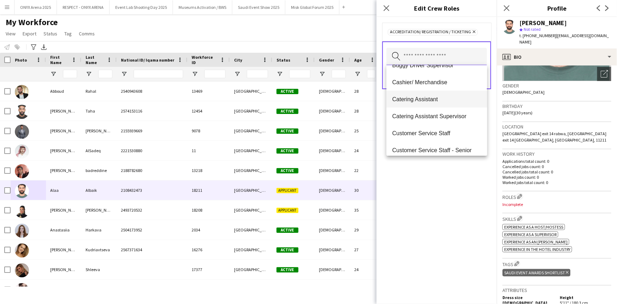
scroll to position [128, 0]
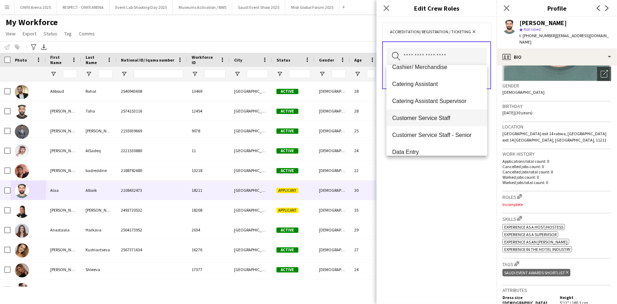
click at [433, 118] on span "Customer Service Staff" at bounding box center [436, 118] width 89 height 7
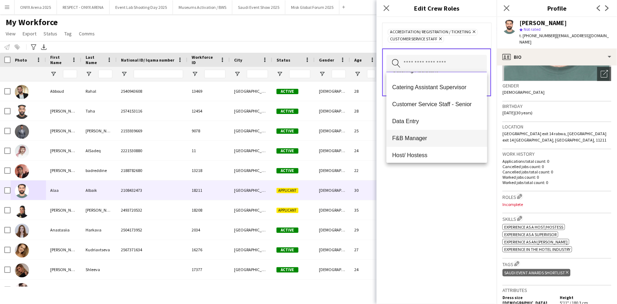
scroll to position [160, 0]
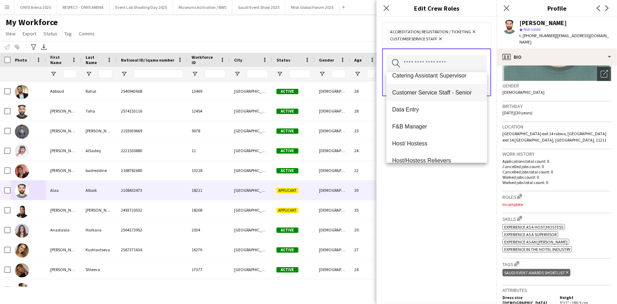
click at [435, 95] on span "Customer Service Staff - Senior" at bounding box center [436, 92] width 89 height 7
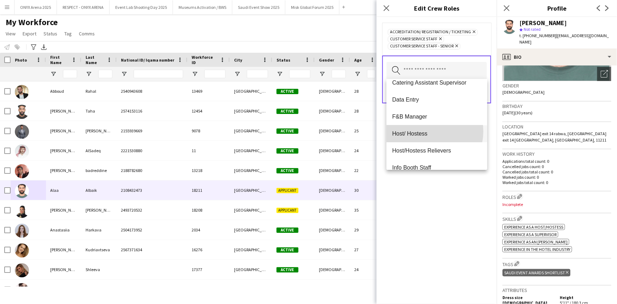
click at [424, 131] on span "Host/ Hostess" at bounding box center [436, 133] width 89 height 7
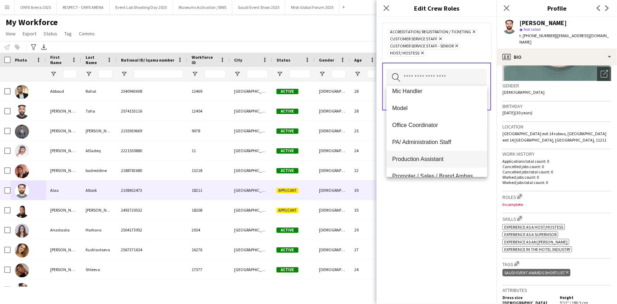
scroll to position [321, 0]
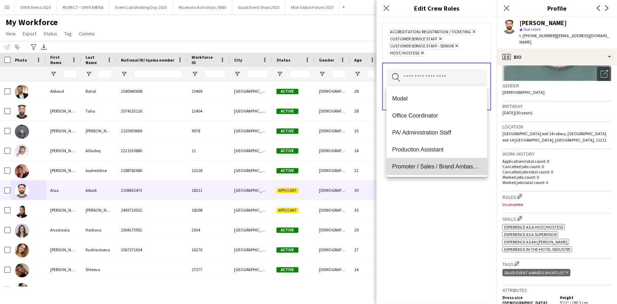
click at [439, 166] on span "Promoter / Sales / Brand Ambassador" at bounding box center [436, 166] width 89 height 7
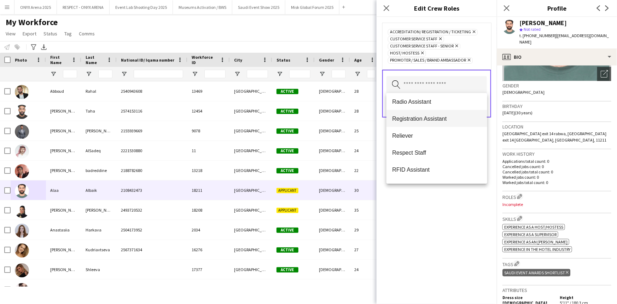
scroll to position [417, 0]
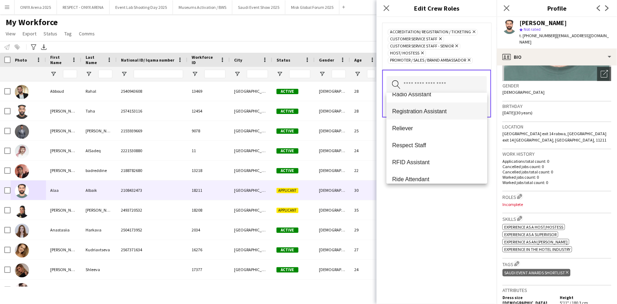
click at [414, 117] on mat-option "Registration Assistant" at bounding box center [436, 110] width 100 height 17
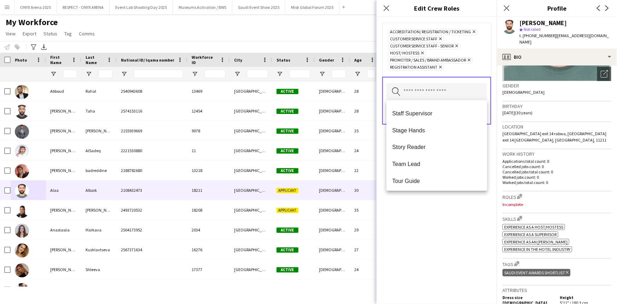
scroll to position [610, 0]
click at [409, 144] on span "Staff Supervisor" at bounding box center [436, 145] width 89 height 7
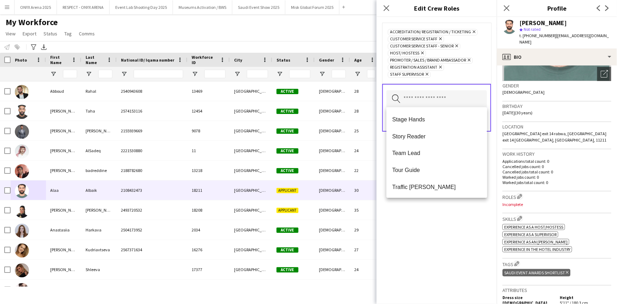
scroll to position [678, 0]
click at [415, 221] on div "Accreditation/ Registration / Ticketing Remove Customer Service Staff Remove Cu…" at bounding box center [436, 160] width 120 height 287
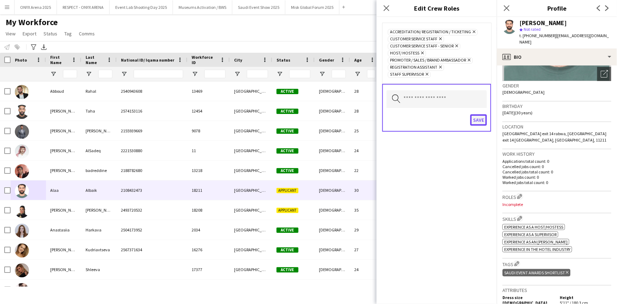
click at [481, 120] on button "Save" at bounding box center [478, 119] width 17 height 11
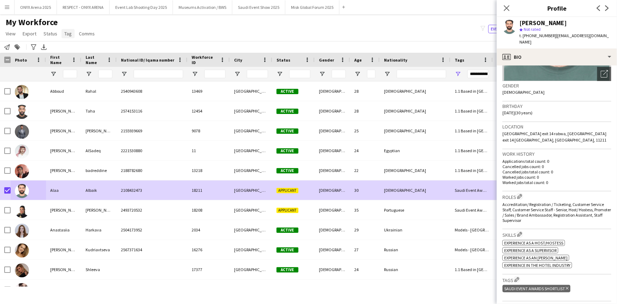
click at [65, 37] on link "Tag" at bounding box center [67, 33] width 13 height 9
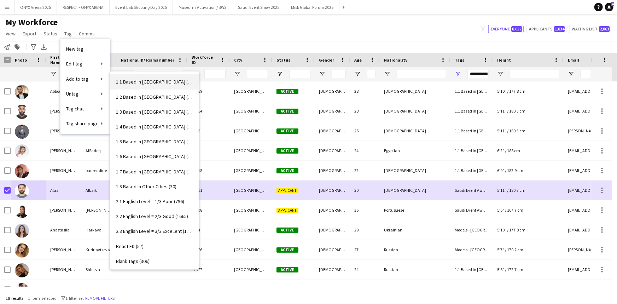
click at [138, 81] on span "1.1 Based in [GEOGRAPHIC_DATA] (3026)" at bounding box center [154, 81] width 77 height 6
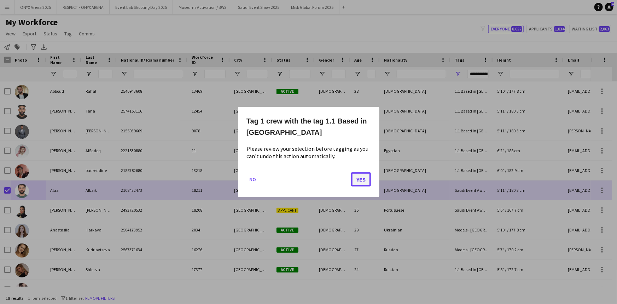
click at [364, 175] on button "Yes" at bounding box center [361, 179] width 20 height 14
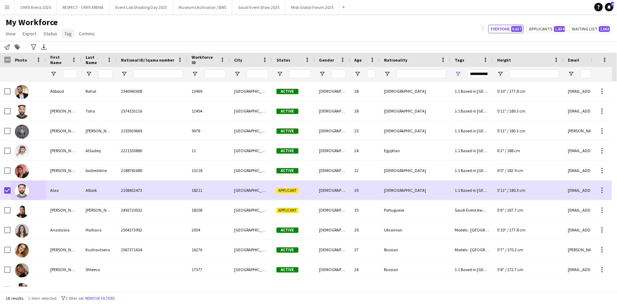
click at [67, 33] on span "Tag" at bounding box center [67, 33] width 7 height 6
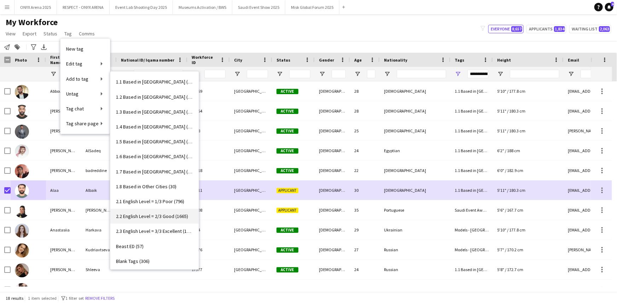
click at [149, 217] on span "2.2 English Level = 2/3 Good (1665)" at bounding box center [152, 216] width 72 height 6
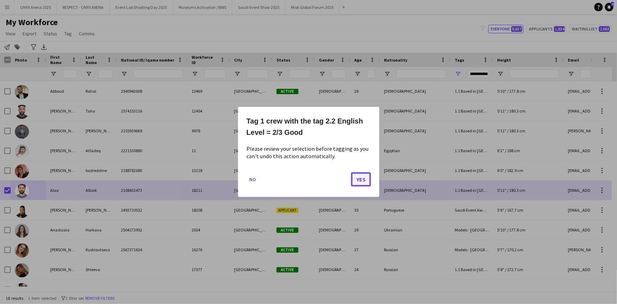
click at [357, 176] on button "Yes" at bounding box center [361, 179] width 20 height 14
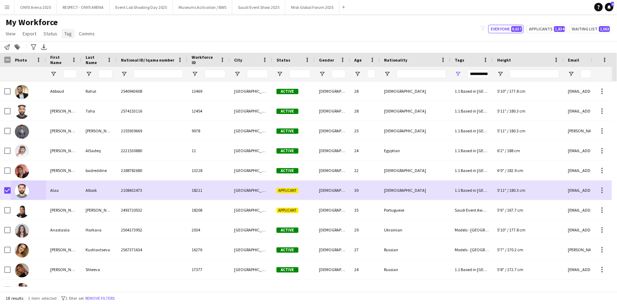
drag, startPoint x: 62, startPoint y: 31, endPoint x: 64, endPoint y: 37, distance: 6.2
click at [62, 32] on link "Tag" at bounding box center [67, 33] width 13 height 9
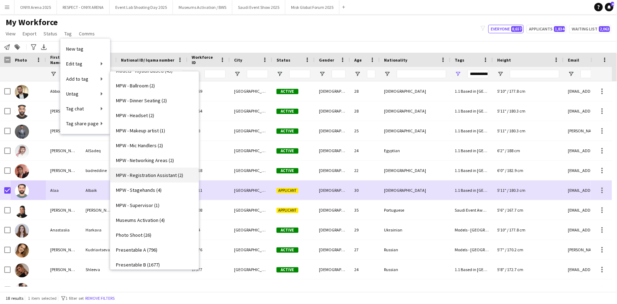
scroll to position [417, 0]
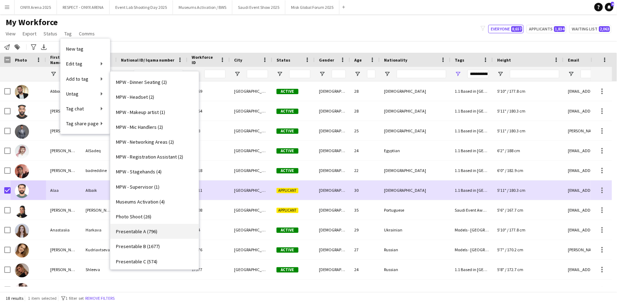
click at [141, 228] on span "Presentable A (796)" at bounding box center [136, 231] width 41 height 6
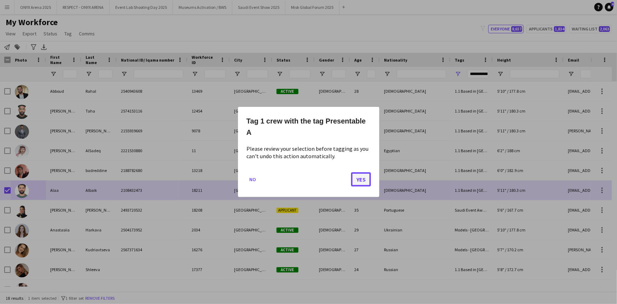
click at [357, 182] on button "Yes" at bounding box center [361, 179] width 20 height 14
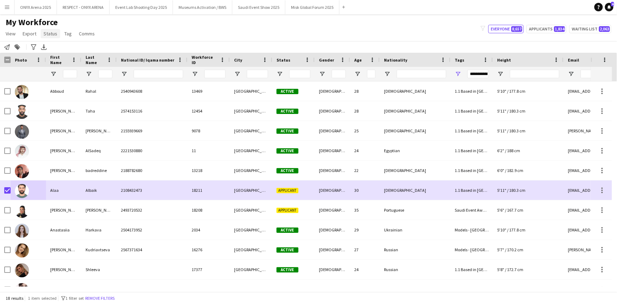
click at [51, 33] on span "Status" at bounding box center [50, 33] width 14 height 6
click at [53, 47] on span "Edit" at bounding box center [50, 49] width 8 height 6
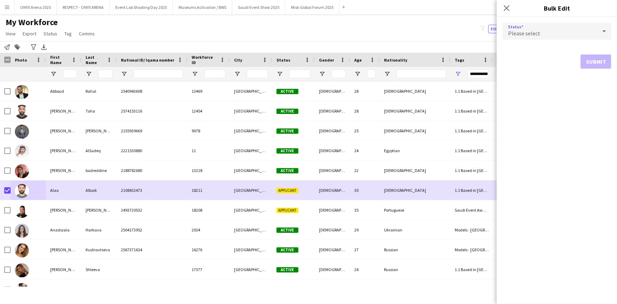
click at [527, 33] on span "Please select" at bounding box center [524, 33] width 32 height 7
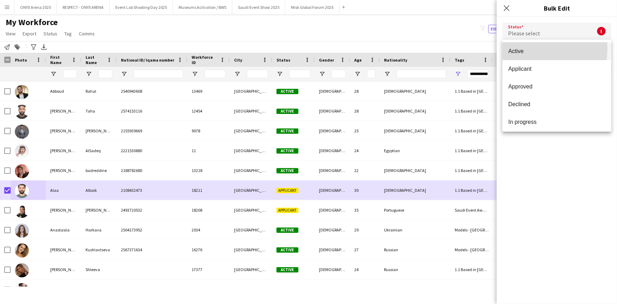
drag, startPoint x: 527, startPoint y: 48, endPoint x: 532, endPoint y: 54, distance: 7.3
click at [527, 49] on span "Active" at bounding box center [557, 51] width 98 height 7
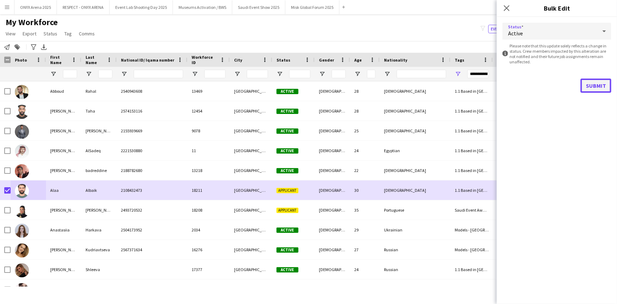
click at [591, 86] on button "Submit" at bounding box center [595, 85] width 31 height 14
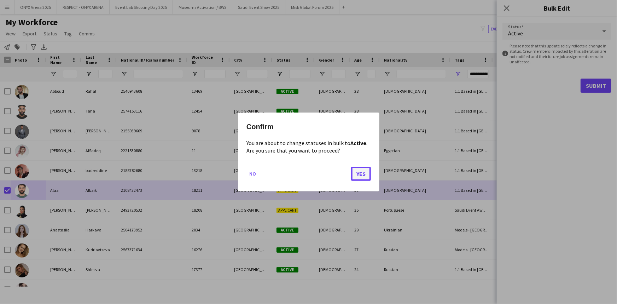
click at [363, 172] on button "Yes" at bounding box center [361, 173] width 20 height 14
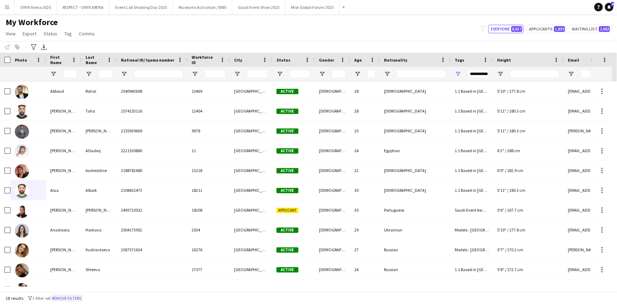
click at [78, 298] on button "Remove filters" at bounding box center [67, 298] width 32 height 8
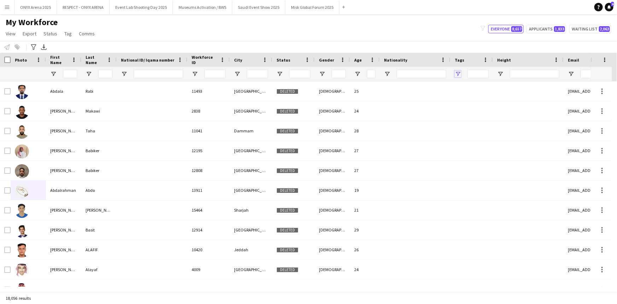
click at [457, 73] on span "Open Filter Menu" at bounding box center [458, 74] width 6 height 6
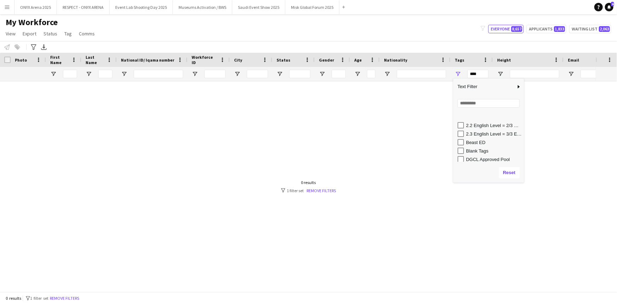
scroll to position [105, 0]
type input "**********"
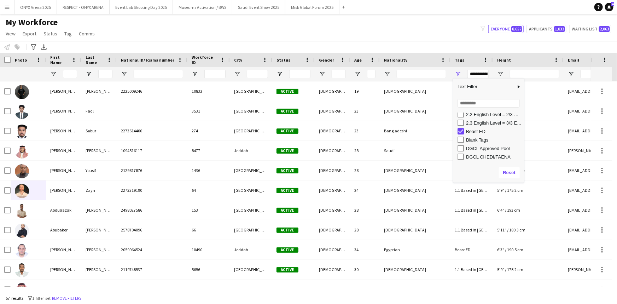
click at [340, 34] on div "My Workforce View Views Default view R4ven New view Update view Delete view Edi…" at bounding box center [308, 29] width 617 height 24
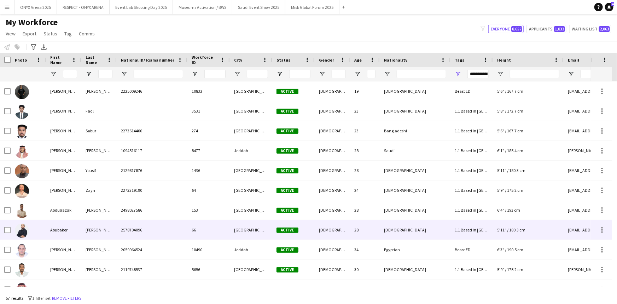
click at [84, 230] on div "[PERSON_NAME]" at bounding box center [98, 229] width 35 height 19
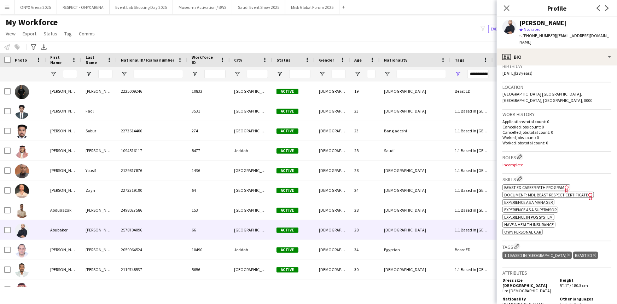
scroll to position [160, 0]
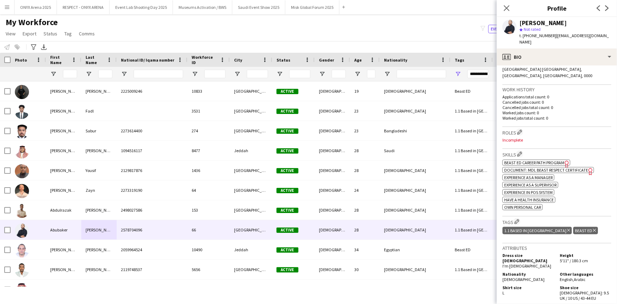
click at [547, 160] on span "Beast ED Career Path Program" at bounding box center [534, 162] width 60 height 5
click at [562, 160] on span "Beast ED Career Path Program" at bounding box center [534, 162] width 60 height 5
click at [505, 7] on icon "Close pop-in" at bounding box center [506, 8] width 7 height 7
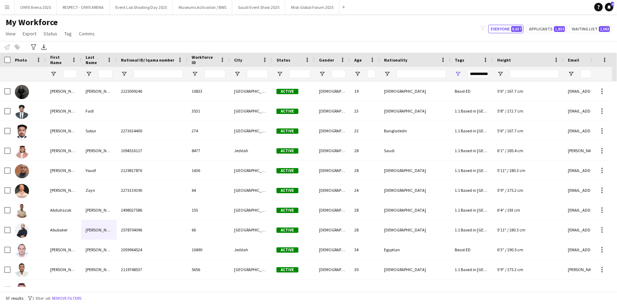
click at [78, 293] on div "57 results filter-1 1 filter set Remove filters" at bounding box center [308, 298] width 617 height 12
click at [78, 302] on div "57 results filter-1 1 filter set Remove filters" at bounding box center [308, 298] width 617 height 12
click at [78, 297] on button "Remove filters" at bounding box center [67, 298] width 32 height 8
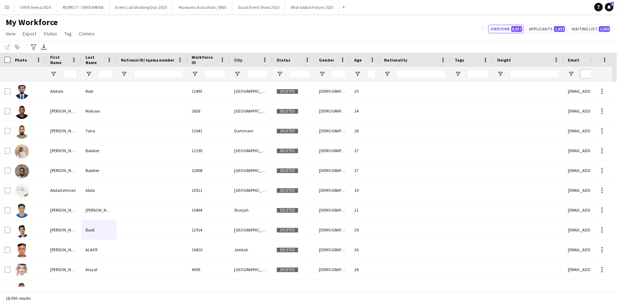
paste input "**********"
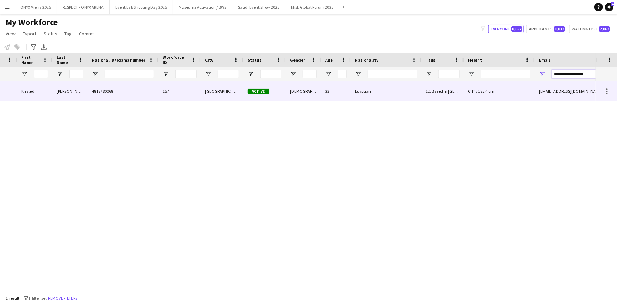
type input "**********"
click at [134, 87] on div "4818780068" at bounding box center [123, 90] width 71 height 19
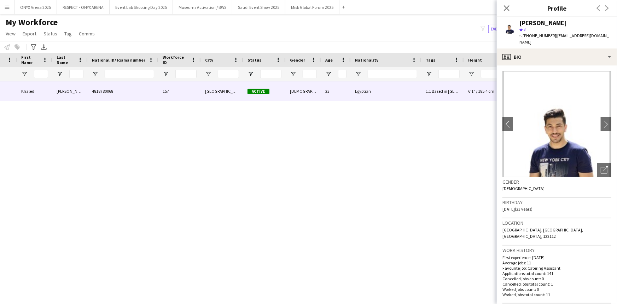
scroll to position [0, 0]
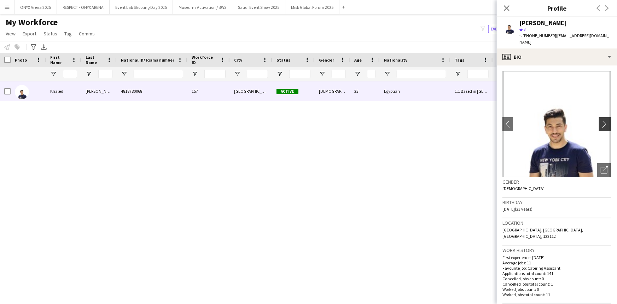
click at [600, 120] on app-icon "chevron-right" at bounding box center [605, 123] width 11 height 7
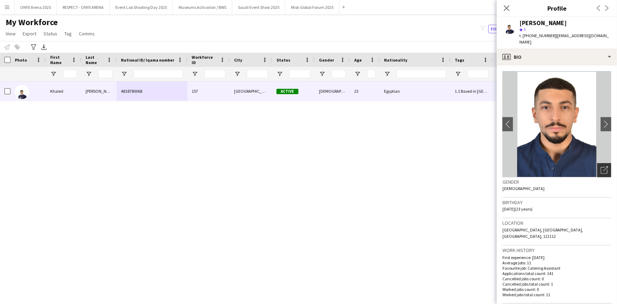
click at [600, 166] on icon "Open photos pop-in" at bounding box center [603, 169] width 7 height 7
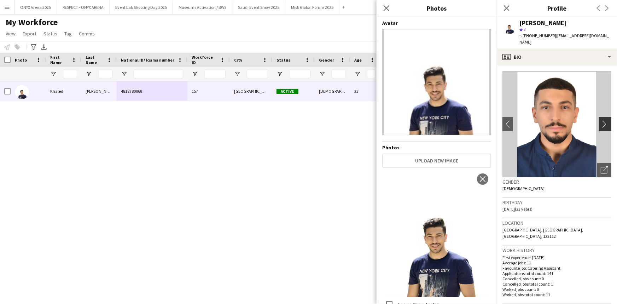
click at [600, 120] on app-icon "chevron-right" at bounding box center [605, 123] width 11 height 7
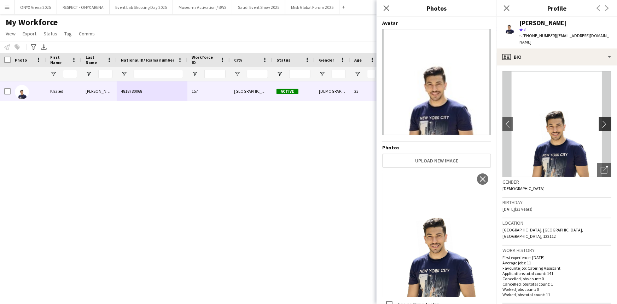
click at [600, 120] on app-icon "chevron-right" at bounding box center [605, 123] width 11 height 7
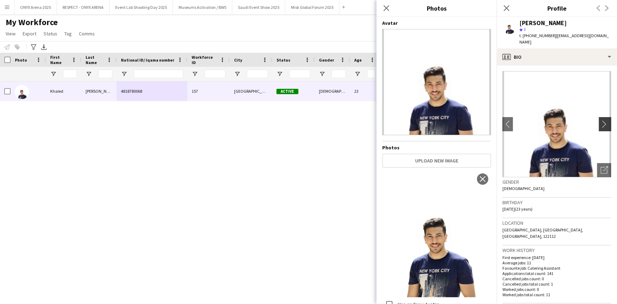
click at [600, 120] on app-icon "chevron-right" at bounding box center [605, 123] width 11 height 7
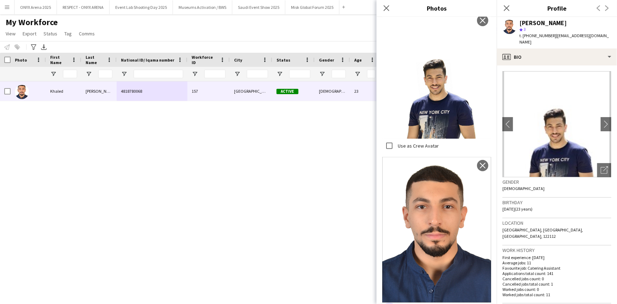
scroll to position [160, 0]
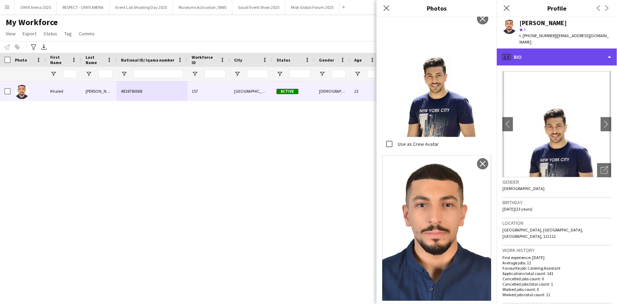
click at [551, 48] on div "profile Bio" at bounding box center [557, 56] width 120 height 17
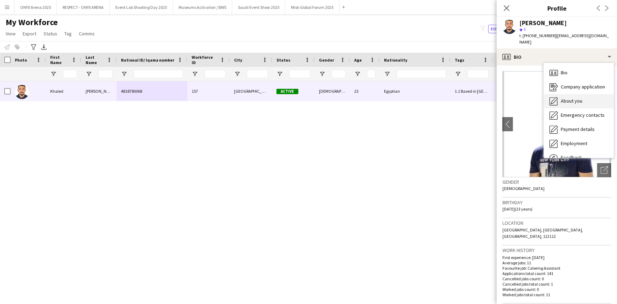
click at [556, 97] on icon "About you" at bounding box center [553, 101] width 8 height 8
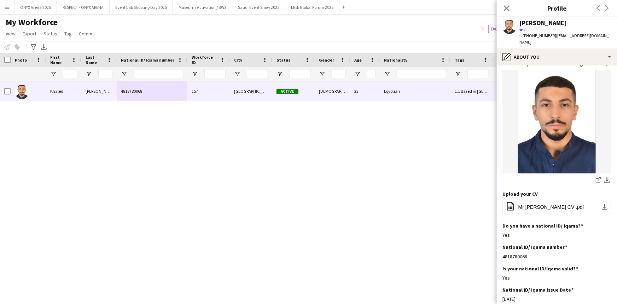
scroll to position [0, 0]
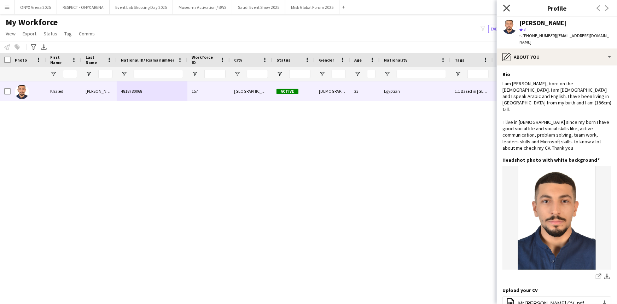
click at [505, 10] on icon at bounding box center [506, 8] width 7 height 7
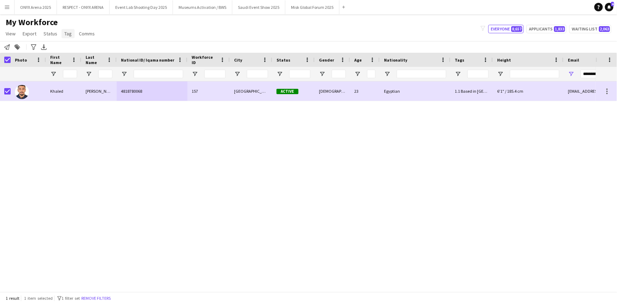
click at [65, 35] on span "Tag" at bounding box center [67, 33] width 7 height 6
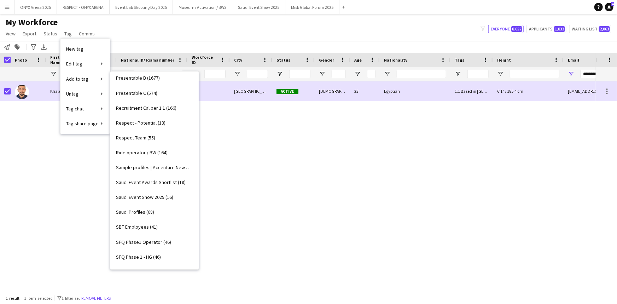
scroll to position [610, 0]
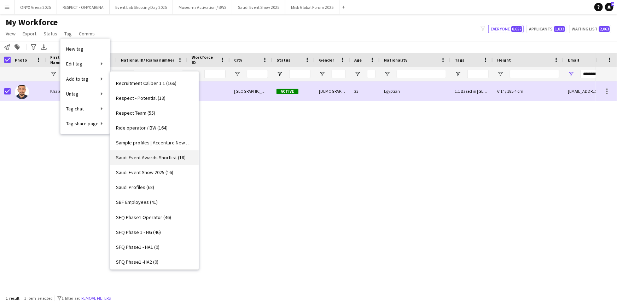
click at [141, 159] on span "Saudi Event Awards Shortlist (18)" at bounding box center [151, 157] width 70 height 6
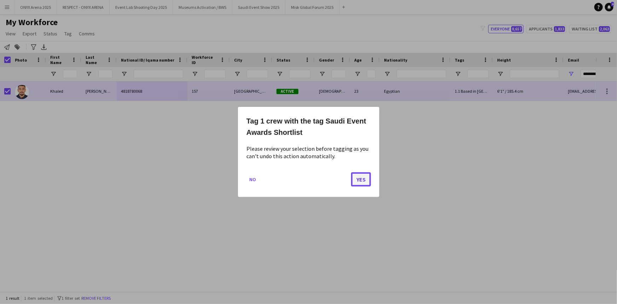
click at [365, 178] on button "Yes" at bounding box center [361, 179] width 20 height 14
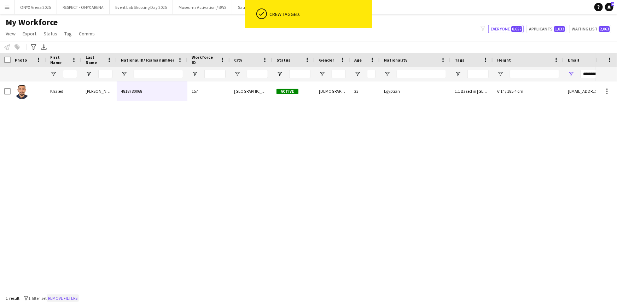
click at [77, 301] on button "Remove filters" at bounding box center [63, 298] width 32 height 8
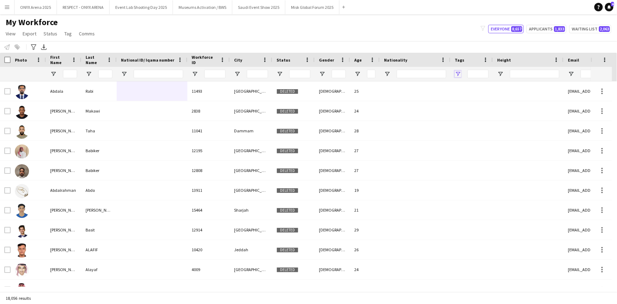
click at [461, 76] on span "Open Filter Menu" at bounding box center [458, 74] width 6 height 6
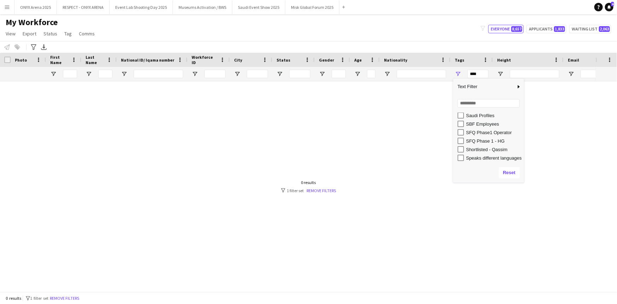
scroll to position [394, 0]
type input "**********"
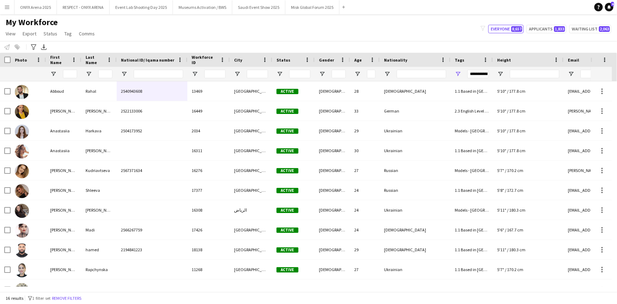
click at [376, 18] on div "My Workforce View Views Default view R4ven New view Update view Delete view Edi…" at bounding box center [308, 29] width 617 height 24
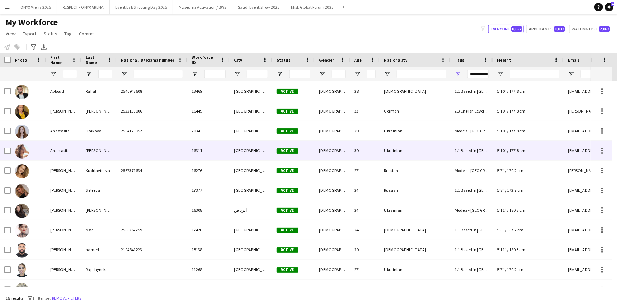
click at [125, 150] on div at bounding box center [152, 150] width 71 height 19
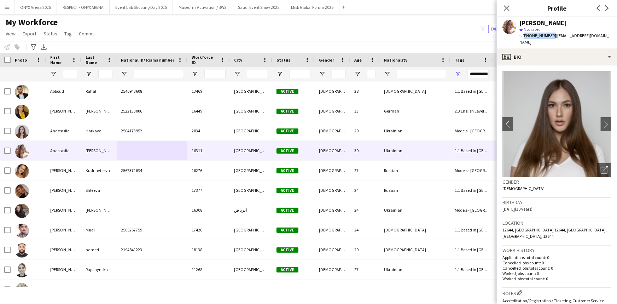
drag, startPoint x: 550, startPoint y: 35, endPoint x: 523, endPoint y: 38, distance: 26.7
click at [523, 38] on span "t. [PHONE_NUMBER]" at bounding box center [537, 35] width 37 height 5
copy span "[PHONE_NUMBER]"
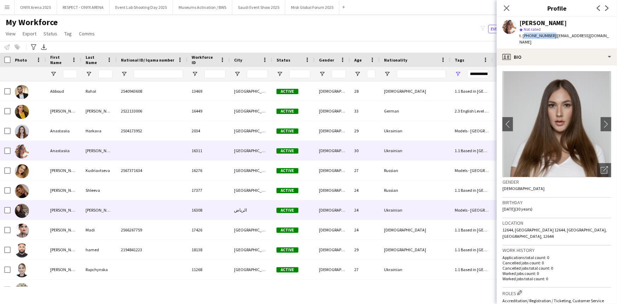
click at [66, 212] on div "[PERSON_NAME]" at bounding box center [63, 209] width 35 height 19
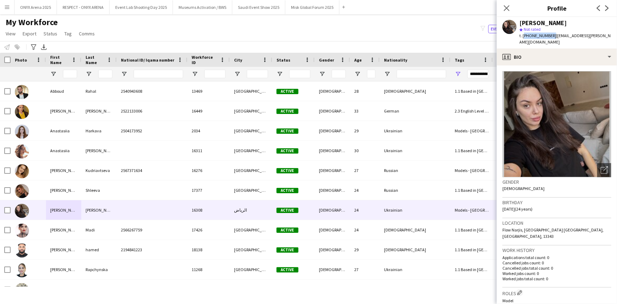
drag, startPoint x: 550, startPoint y: 35, endPoint x: 523, endPoint y: 34, distance: 26.9
click at [523, 34] on span "t. [PHONE_NUMBER]" at bounding box center [537, 35] width 37 height 5
copy span "[PHONE_NUMBER]"
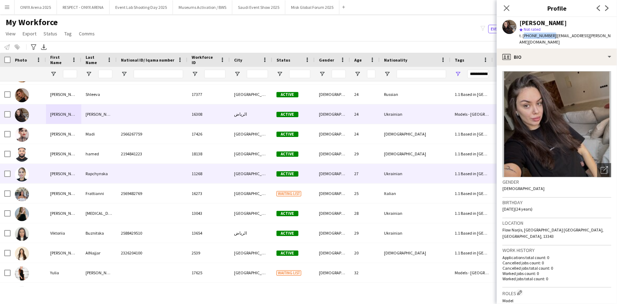
scroll to position [96, 0]
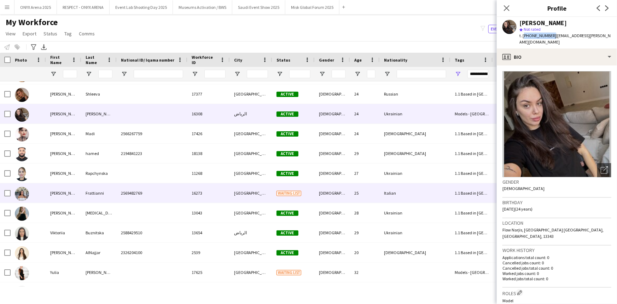
click at [69, 187] on div "[PERSON_NAME]" at bounding box center [63, 192] width 35 height 19
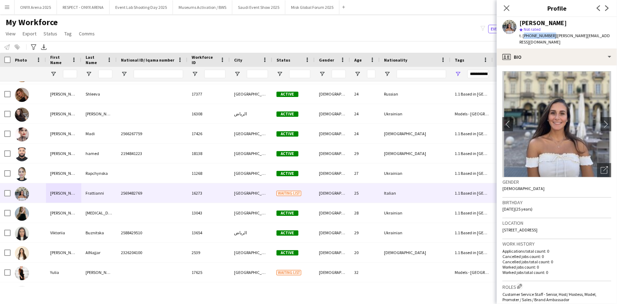
drag, startPoint x: 550, startPoint y: 35, endPoint x: 523, endPoint y: 33, distance: 26.3
click at [523, 33] on span "t. [PHONE_NUMBER]" at bounding box center [537, 35] width 37 height 5
copy span "[PHONE_NUMBER]"
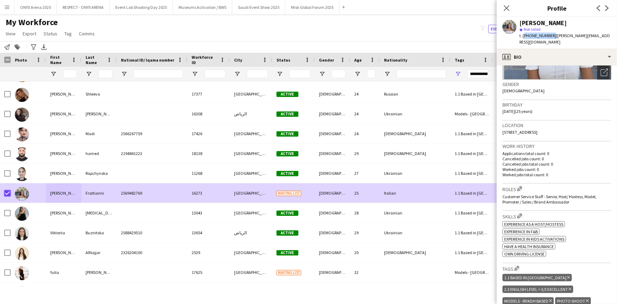
scroll to position [193, 0]
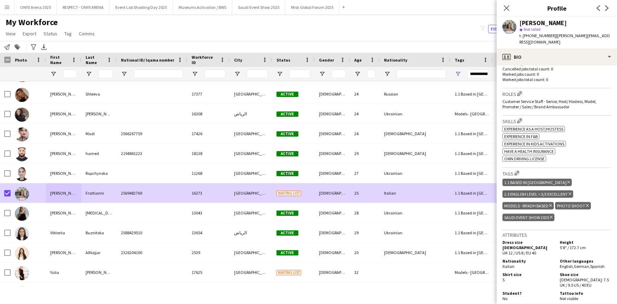
click at [551, 215] on icon "Delete tag" at bounding box center [551, 217] width 3 height 4
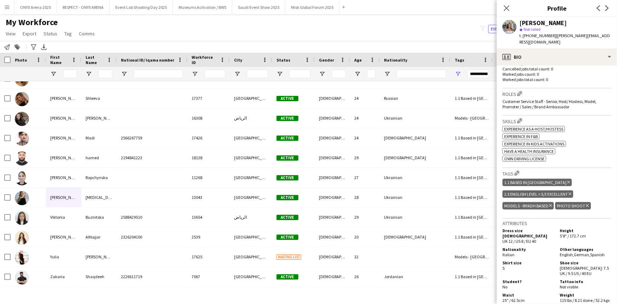
scroll to position [92, 0]
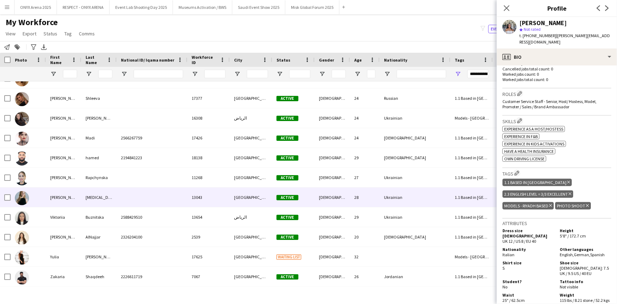
click at [145, 192] on div at bounding box center [152, 196] width 71 height 19
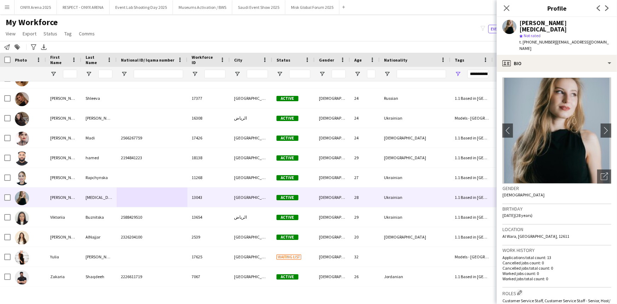
drag, startPoint x: 551, startPoint y: 35, endPoint x: 523, endPoint y: 35, distance: 27.6
click at [523, 39] on div "t. [PHONE_NUMBER] | [EMAIL_ADDRESS][DOMAIN_NAME]" at bounding box center [565, 45] width 92 height 13
copy span "[PHONE_NUMBER]"
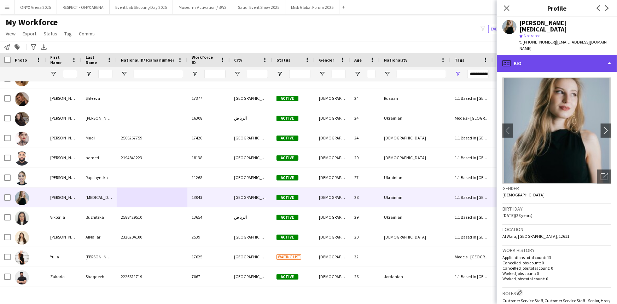
click at [566, 55] on div "profile Bio" at bounding box center [557, 63] width 120 height 17
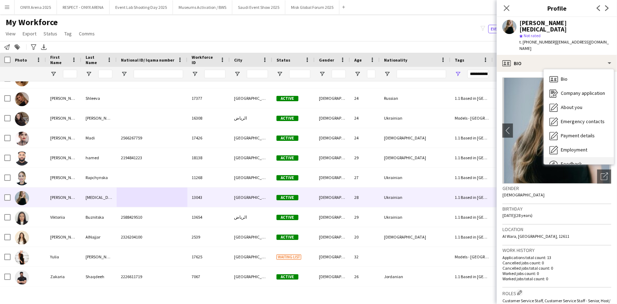
click at [572, 157] on div "Feedback Feedback" at bounding box center [579, 164] width 70 height 14
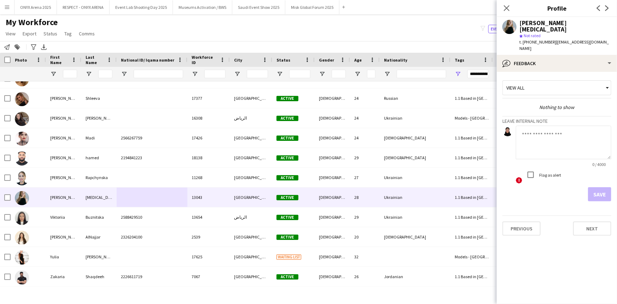
click at [541, 127] on textarea at bounding box center [563, 142] width 95 height 34
type textarea "**********"
click at [598, 187] on button "Save" at bounding box center [599, 194] width 23 height 14
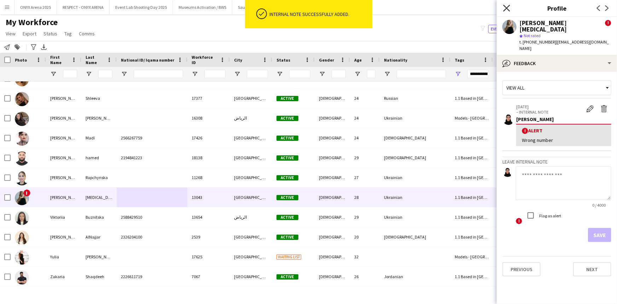
click at [507, 10] on icon "Close pop-in" at bounding box center [506, 8] width 7 height 7
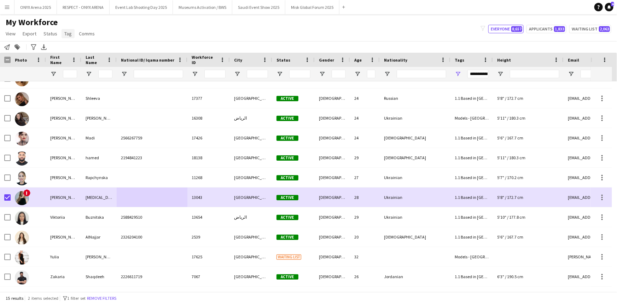
click at [67, 34] on span "Tag" at bounding box center [67, 33] width 7 height 6
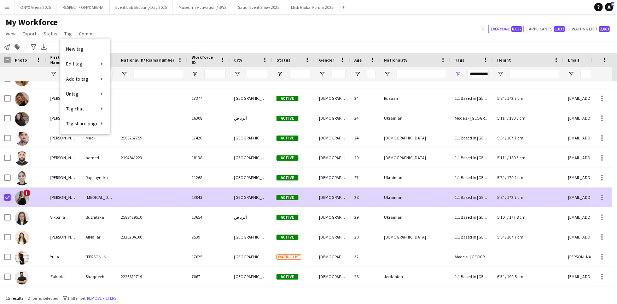
click at [53, 204] on div "[PERSON_NAME]" at bounding box center [63, 196] width 35 height 19
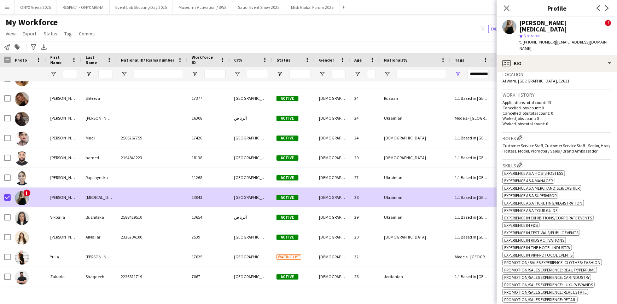
scroll to position [417, 0]
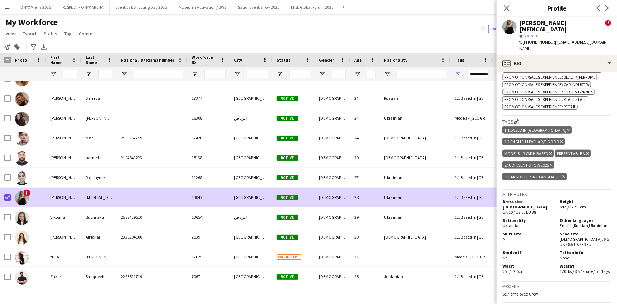
click at [551, 163] on icon "Delete tag" at bounding box center [551, 165] width 3 height 4
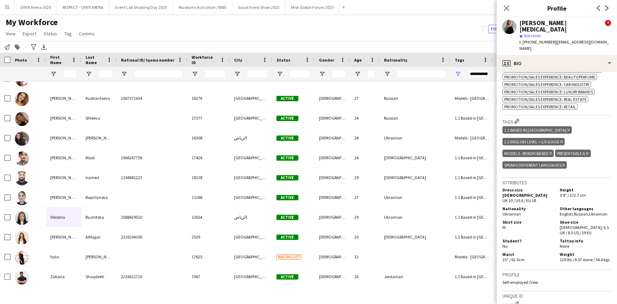
scroll to position [72, 0]
click at [507, 5] on icon "Close pop-in" at bounding box center [506, 8] width 7 height 7
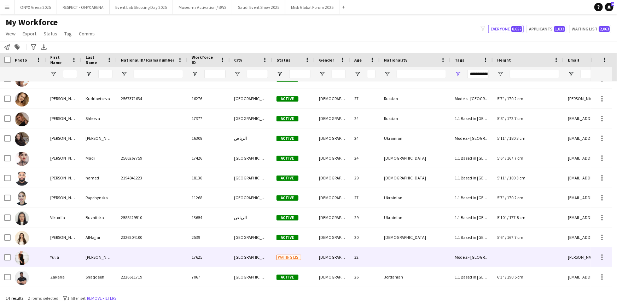
click at [54, 256] on div "Yulia" at bounding box center [63, 256] width 35 height 19
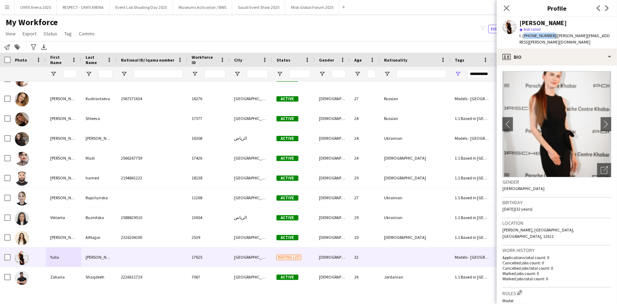
drag, startPoint x: 550, startPoint y: 35, endPoint x: 523, endPoint y: 36, distance: 27.2
click at [523, 36] on span "t. [PHONE_NUMBER]" at bounding box center [537, 35] width 37 height 5
copy span "[PHONE_NUMBER]"
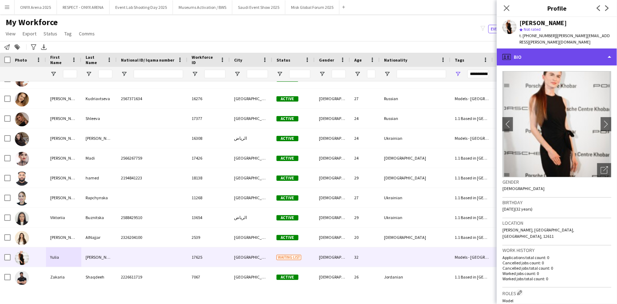
click at [531, 53] on div "profile Bio" at bounding box center [557, 56] width 120 height 17
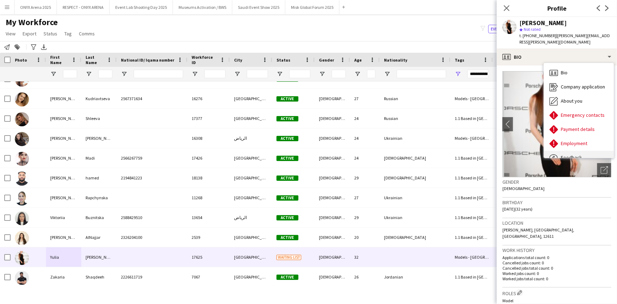
click at [562, 154] on span "Feedback" at bounding box center [571, 157] width 21 height 6
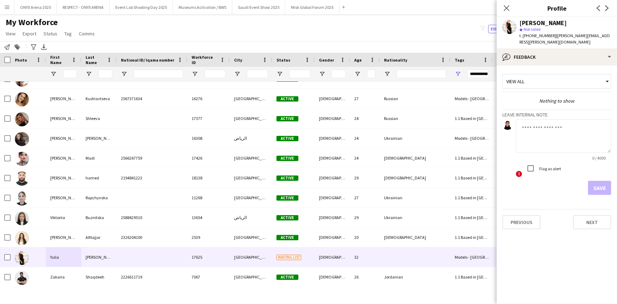
click at [543, 125] on textarea at bounding box center [563, 136] width 95 height 34
type textarea "**********"
click at [596, 183] on button "Save" at bounding box center [599, 188] width 23 height 14
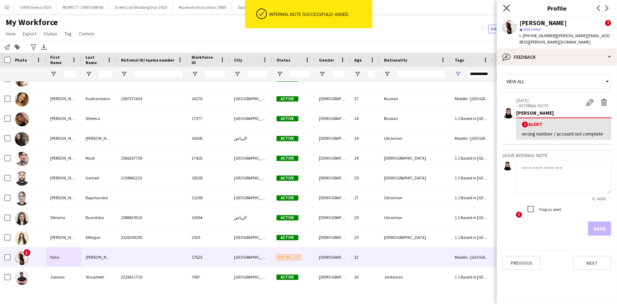
click at [504, 8] on icon "Close pop-in" at bounding box center [506, 8] width 7 height 7
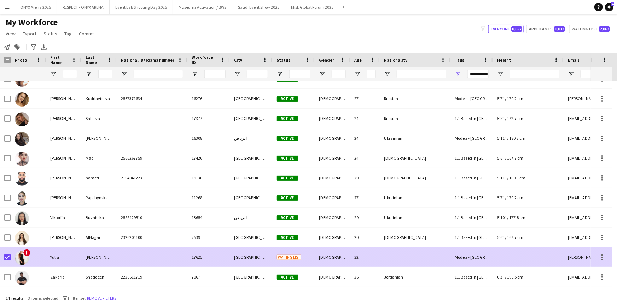
click at [33, 262] on div "!" at bounding box center [28, 256] width 35 height 19
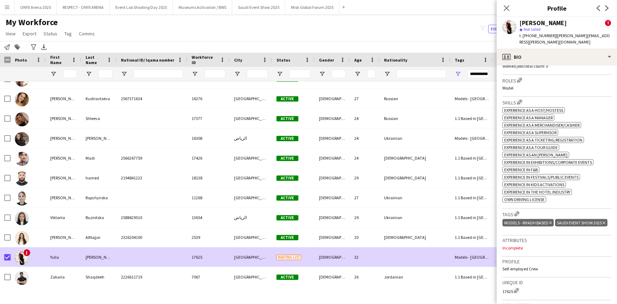
scroll to position [289, 0]
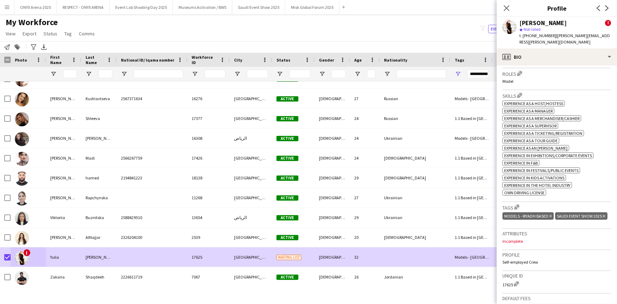
click at [602, 218] on icon "Delete tag" at bounding box center [603, 216] width 3 height 4
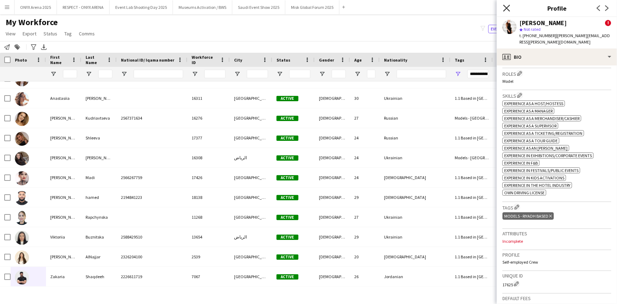
click at [508, 6] on icon "Close pop-in" at bounding box center [506, 8] width 7 height 7
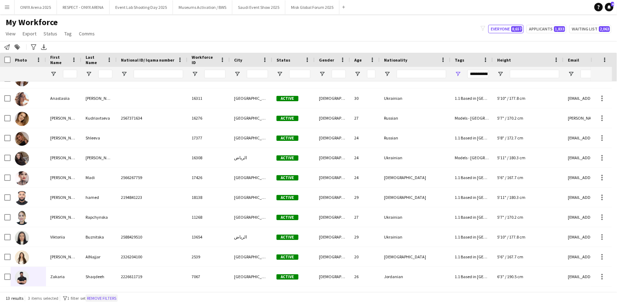
click at [98, 299] on button "Remove filters" at bounding box center [102, 298] width 32 height 8
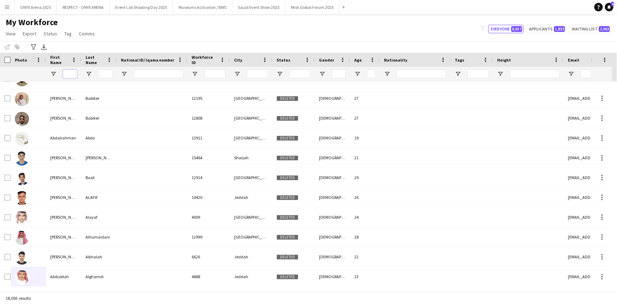
click at [73, 74] on input "First Name Filter Input" at bounding box center [70, 74] width 14 height 8
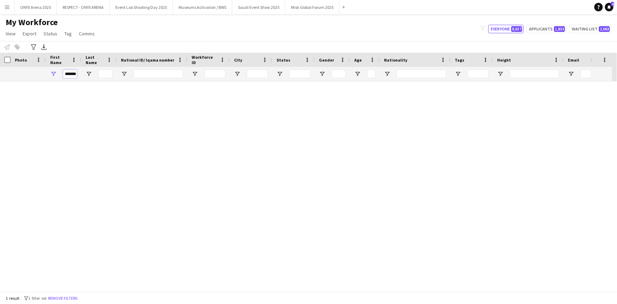
scroll to position [0, 0]
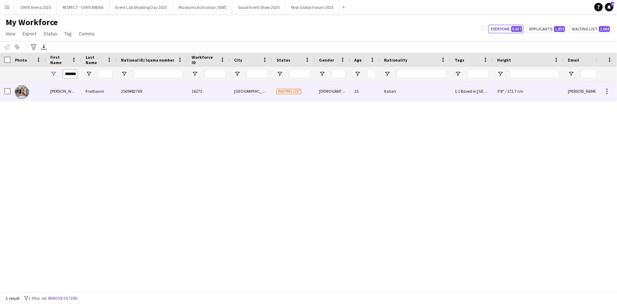
type input "*******"
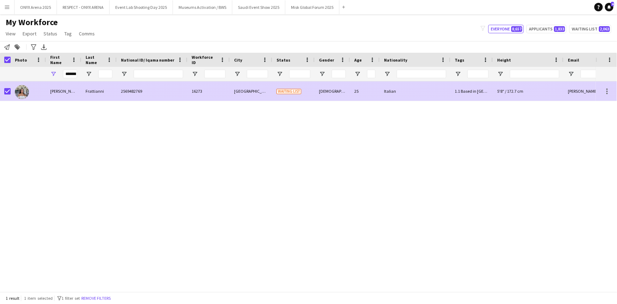
click at [22, 92] on img at bounding box center [22, 92] width 14 height 14
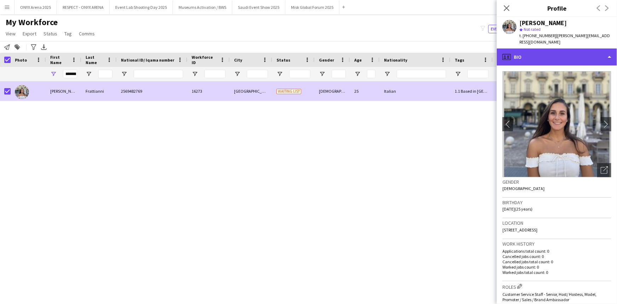
click at [547, 51] on div "profile Bio" at bounding box center [557, 56] width 120 height 17
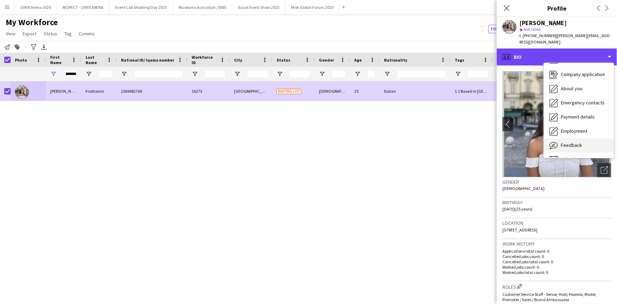
scroll to position [24, 0]
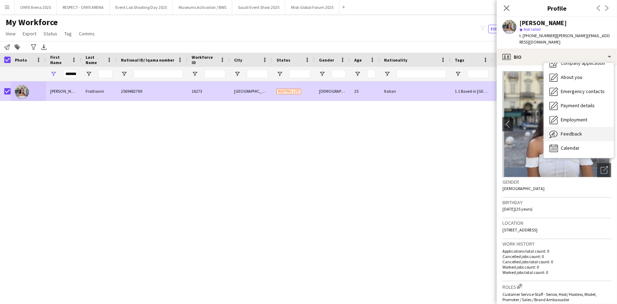
click at [567, 130] on span "Feedback" at bounding box center [571, 133] width 21 height 6
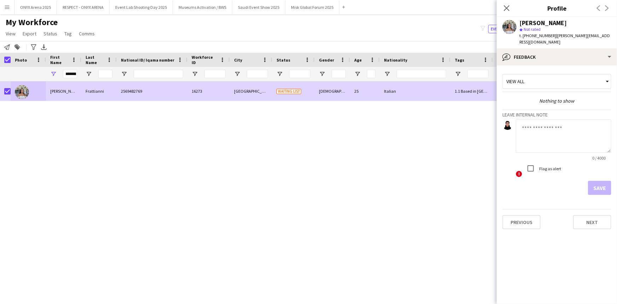
click at [539, 128] on textarea at bounding box center [563, 136] width 95 height 34
type textarea "**********"
click at [593, 181] on button "Save" at bounding box center [599, 188] width 23 height 14
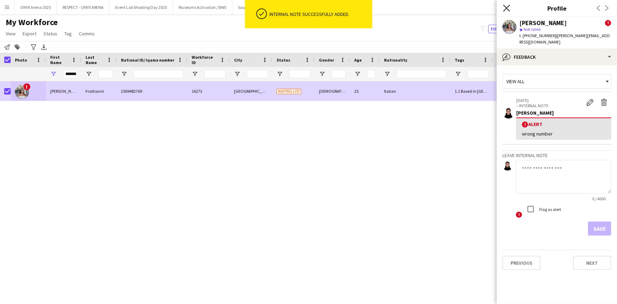
click at [507, 7] on icon at bounding box center [506, 8] width 7 height 7
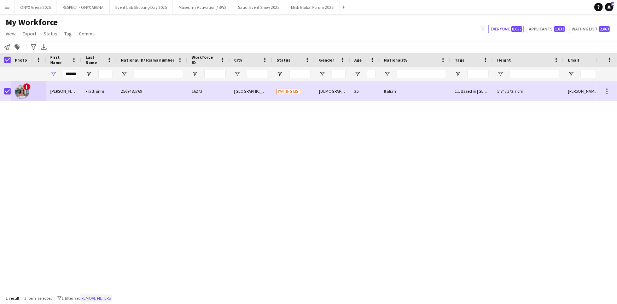
click at [99, 294] on button "Remove filters" at bounding box center [96, 298] width 32 height 8
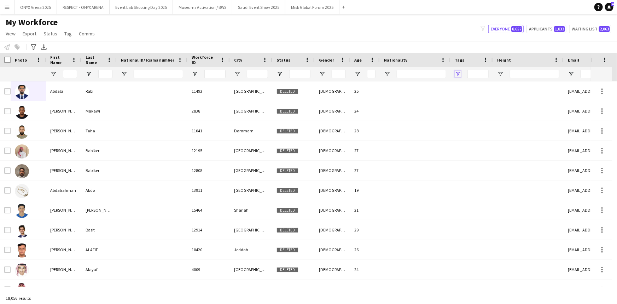
click at [459, 74] on span "Open Filter Menu" at bounding box center [458, 74] width 6 height 6
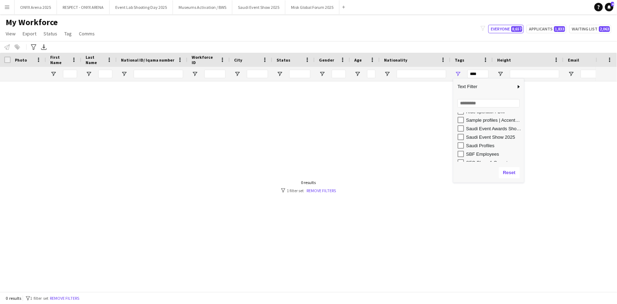
scroll to position [385, 0]
type input "**********"
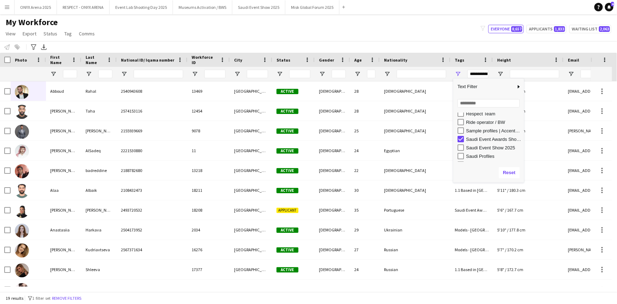
click at [329, 29] on div "My Workforce View Views Default view R4ven New view Update view Delete view Edi…" at bounding box center [308, 29] width 617 height 24
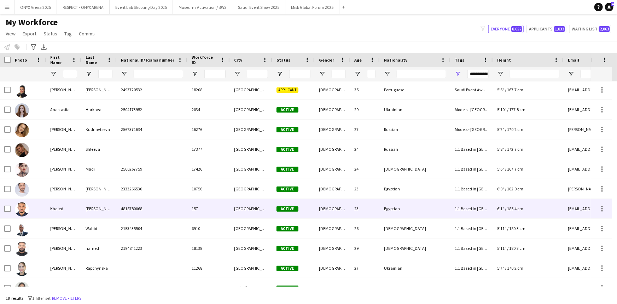
scroll to position [171, 0]
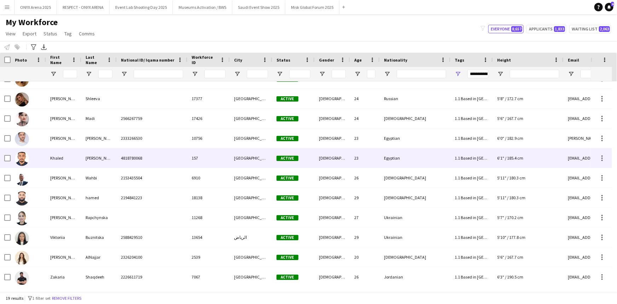
click at [49, 158] on div "Khaled" at bounding box center [63, 157] width 35 height 19
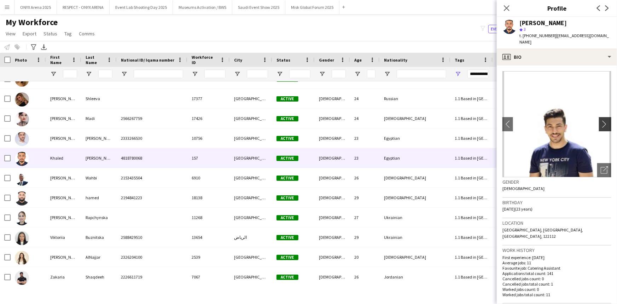
click at [600, 120] on app-icon "chevron-right" at bounding box center [605, 123] width 11 height 7
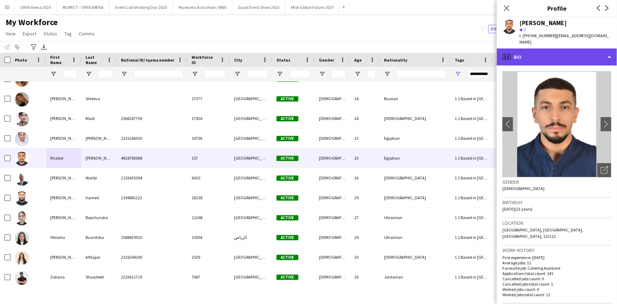
click at [557, 48] on div "profile Bio" at bounding box center [557, 56] width 120 height 17
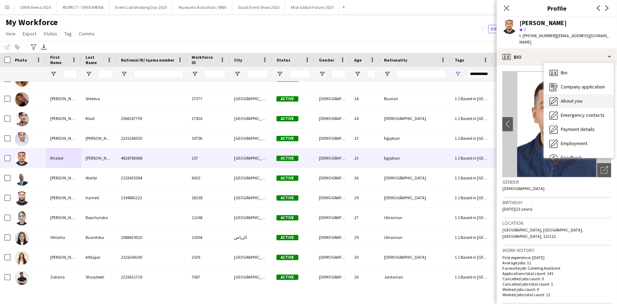
click at [571, 98] on span "About you" at bounding box center [572, 101] width 22 height 6
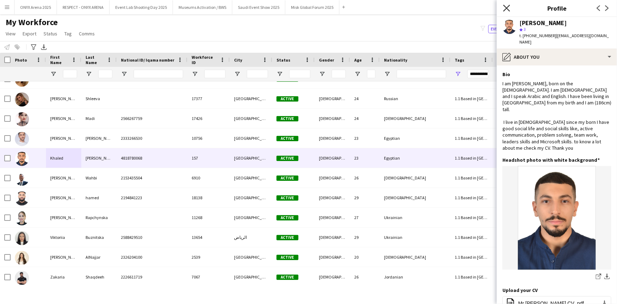
click at [507, 7] on icon "Close pop-in" at bounding box center [506, 8] width 7 height 7
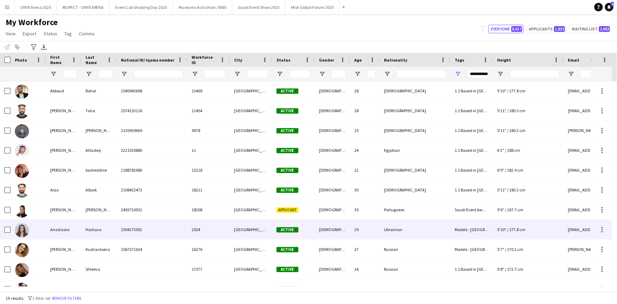
scroll to position [0, 0]
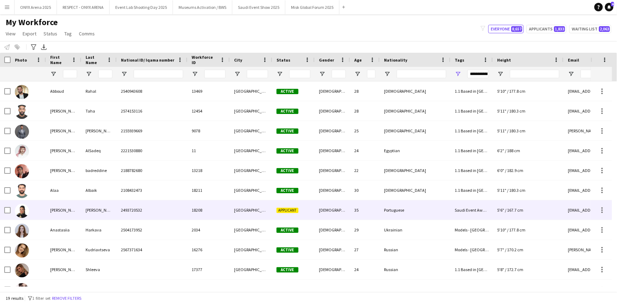
click at [118, 216] on div "2493720532" at bounding box center [152, 209] width 71 height 19
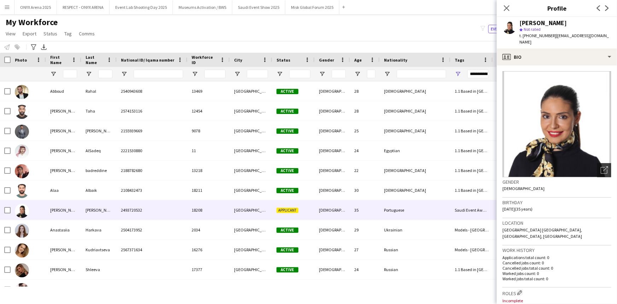
click at [603, 166] on icon at bounding box center [605, 168] width 5 height 5
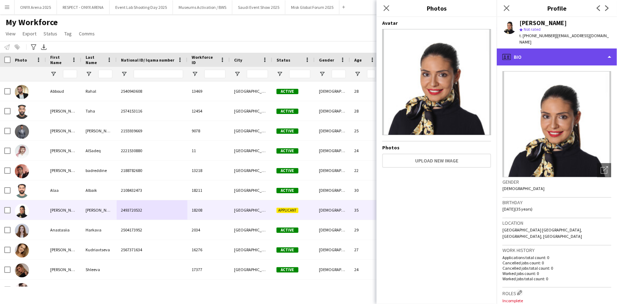
click at [515, 48] on div "profile Bio" at bounding box center [557, 56] width 120 height 17
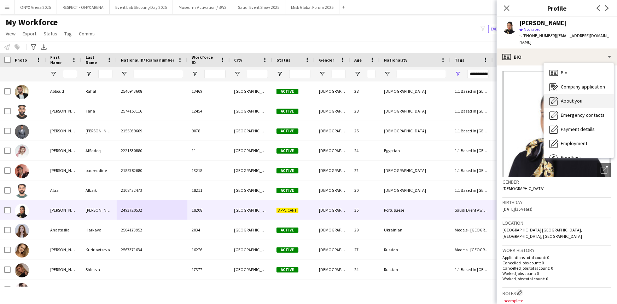
click at [564, 98] on span "About you" at bounding box center [572, 101] width 22 height 6
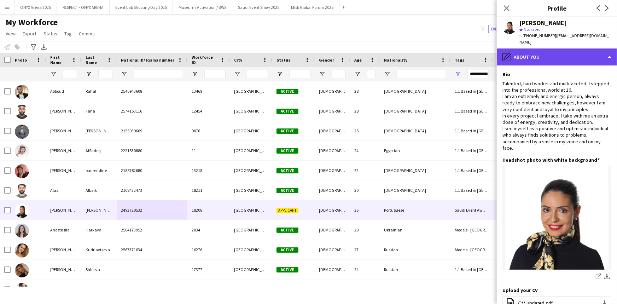
click at [527, 53] on div "pencil4 About you" at bounding box center [557, 56] width 120 height 17
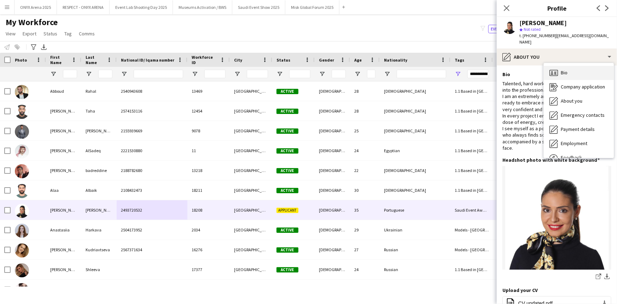
click at [557, 69] on icon "Bio" at bounding box center [553, 73] width 8 height 8
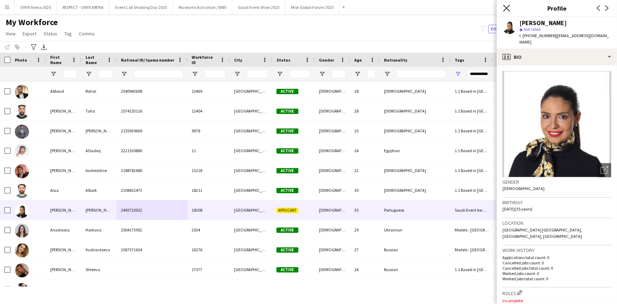
click at [506, 7] on icon at bounding box center [506, 8] width 7 height 7
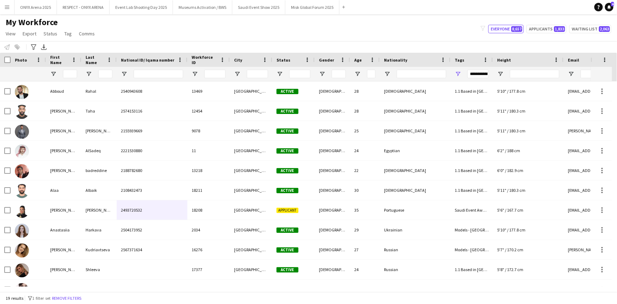
click at [77, 291] on app-workforce-table "Press SPACE to select this row. Drag here to set row groups Photo Title Full Na…" at bounding box center [308, 172] width 617 height 239
click at [77, 295] on button "Remove filters" at bounding box center [67, 298] width 32 height 8
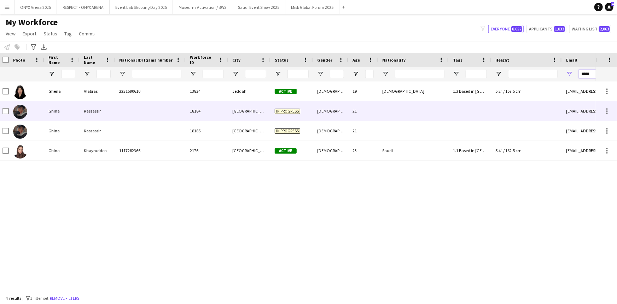
type input "*****"
click at [56, 112] on div "Ghina" at bounding box center [61, 110] width 35 height 19
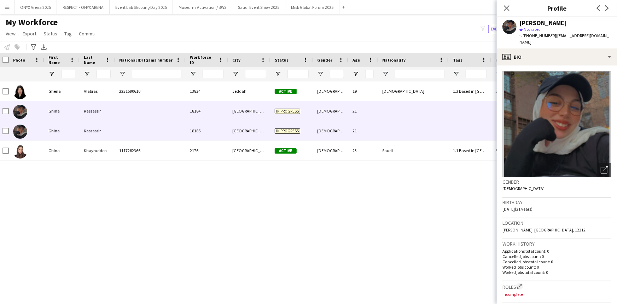
click at [59, 133] on div "Ghina" at bounding box center [61, 130] width 35 height 19
click at [59, 111] on div "Ghina" at bounding box center [61, 110] width 35 height 19
click at [60, 131] on div "Ghina" at bounding box center [61, 130] width 35 height 19
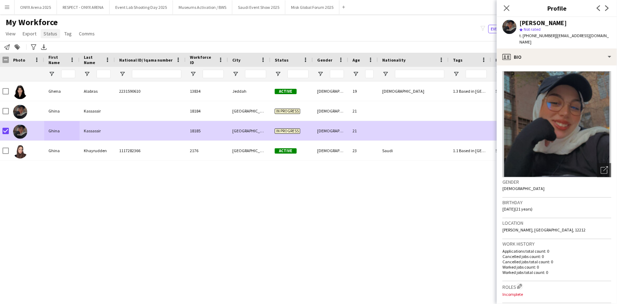
click at [44, 34] on span "Status" at bounding box center [50, 33] width 14 height 6
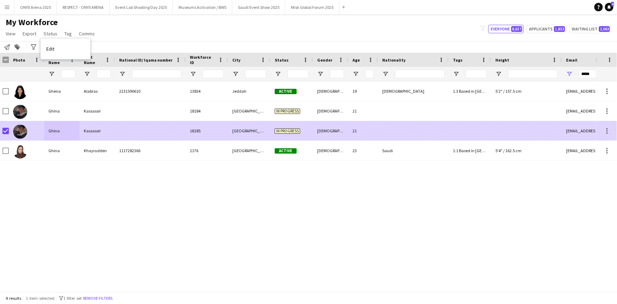
click at [71, 128] on div "Ghina" at bounding box center [61, 130] width 35 height 19
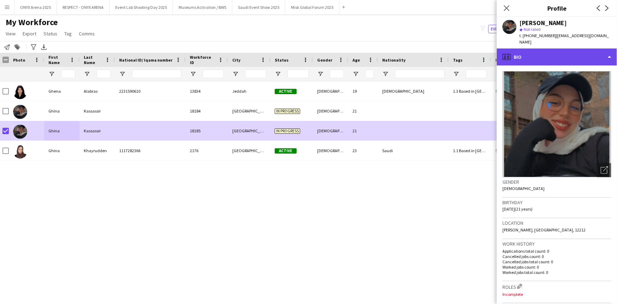
click at [563, 54] on div "profile Bio" at bounding box center [557, 56] width 120 height 17
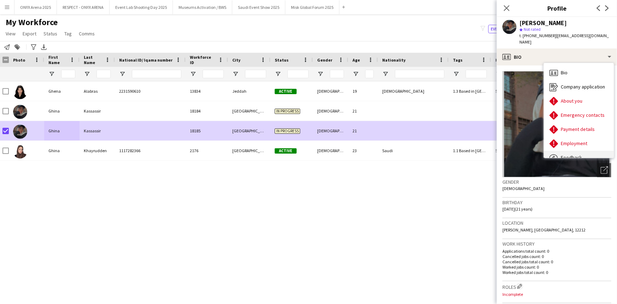
click at [565, 152] on div "Feedback Feedback" at bounding box center [579, 158] width 70 height 14
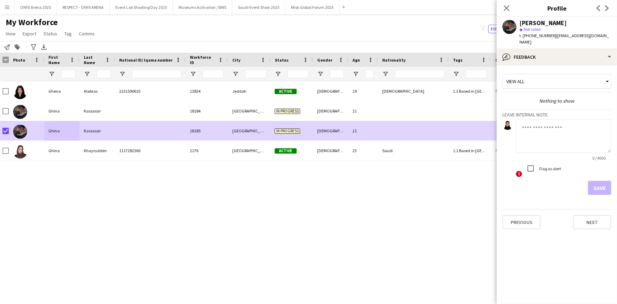
click at [549, 128] on textarea at bounding box center [563, 136] width 95 height 34
type textarea "**********"
click at [599, 186] on button "Save" at bounding box center [599, 188] width 23 height 14
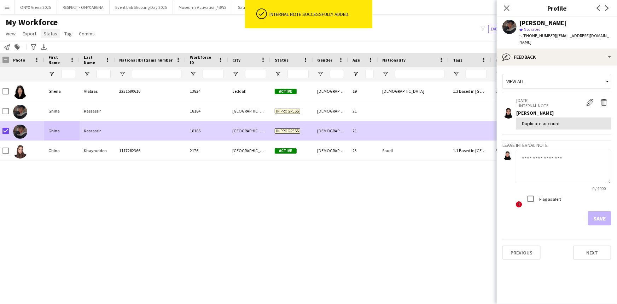
click at [53, 34] on span "Status" at bounding box center [50, 33] width 14 height 6
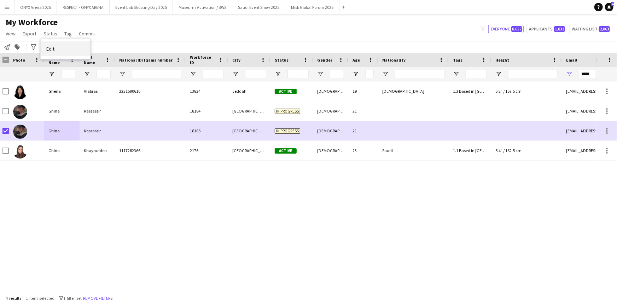
click at [53, 46] on span "Edit" at bounding box center [50, 49] width 8 height 6
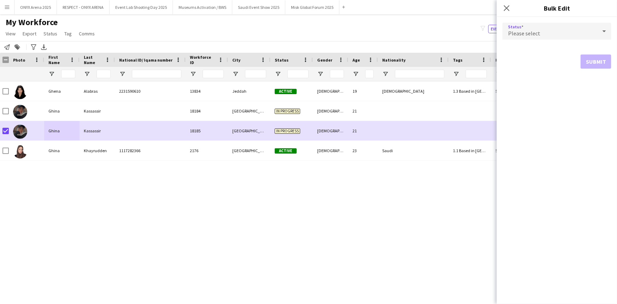
click at [529, 35] on span "Please select" at bounding box center [524, 33] width 32 height 7
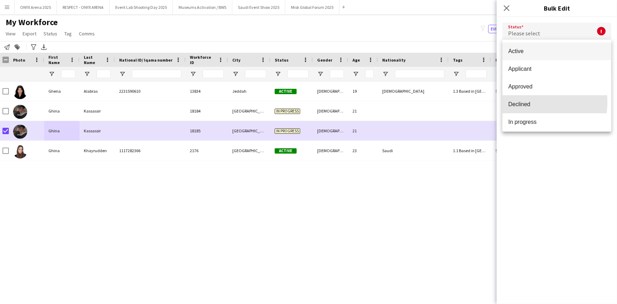
drag, startPoint x: 532, startPoint y: 102, endPoint x: 574, endPoint y: 81, distance: 47.1
click at [532, 102] on span "Declined" at bounding box center [557, 104] width 98 height 7
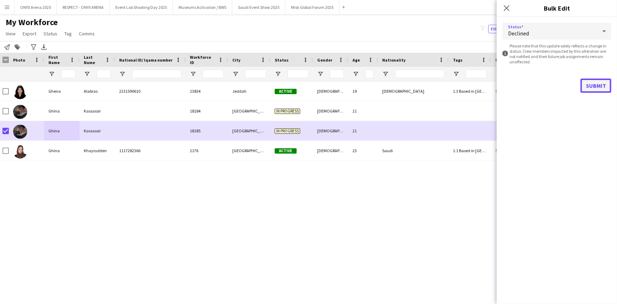
click at [590, 83] on button "Submit" at bounding box center [595, 85] width 31 height 14
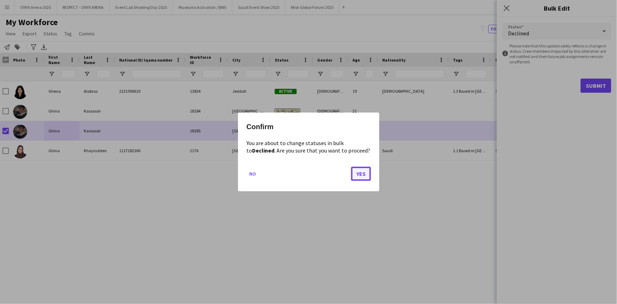
click at [359, 172] on button "Yes" at bounding box center [361, 173] width 20 height 14
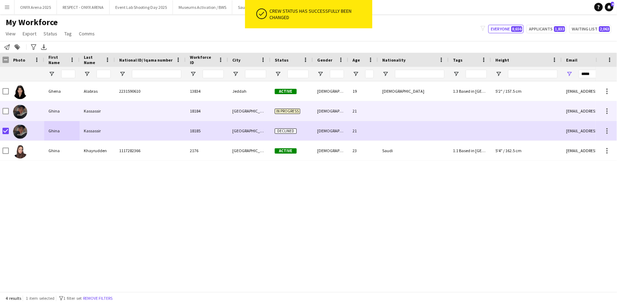
click at [99, 114] on div "Kassassir" at bounding box center [97, 110] width 35 height 19
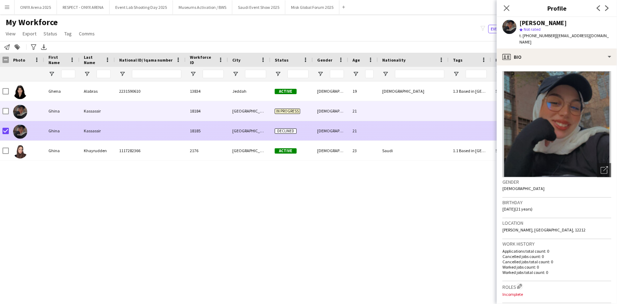
click at [1, 130] on div at bounding box center [3, 130] width 11 height 19
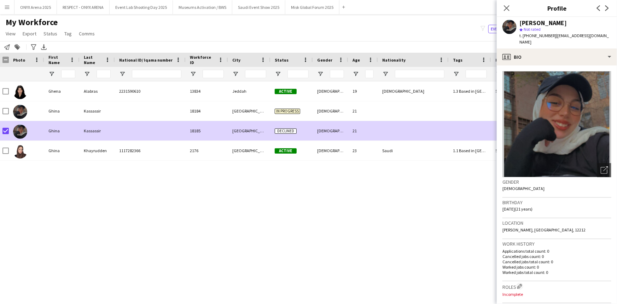
click at [548, 46] on div "[PERSON_NAME] star Not rated t. [PHONE_NUMBER] | [EMAIL_ADDRESS][DOMAIN_NAME]" at bounding box center [557, 32] width 120 height 31
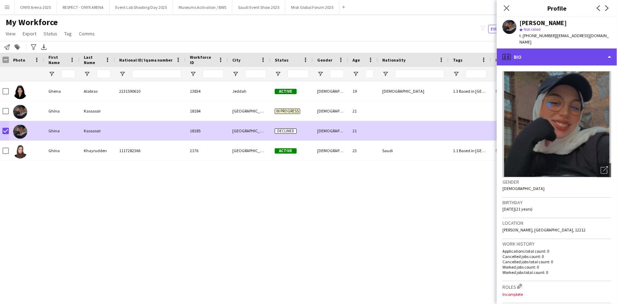
click at [551, 60] on div "profile Bio" at bounding box center [557, 56] width 120 height 17
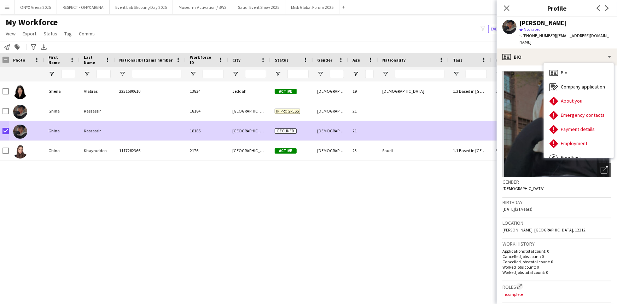
click at [573, 233] on div "Location [GEOGRAPHIC_DATA], [GEOGRAPHIC_DATA], 12212" at bounding box center [556, 228] width 109 height 20
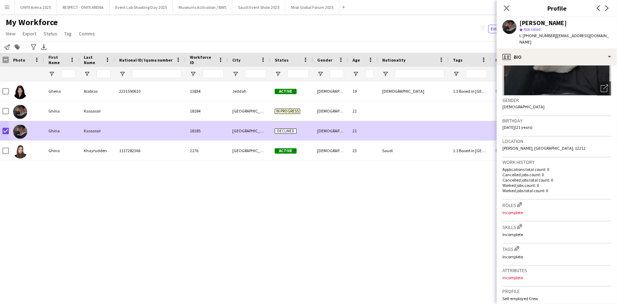
scroll to position [96, 0]
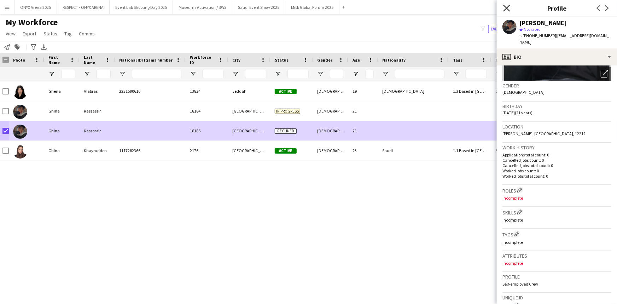
click at [506, 6] on icon "Close pop-in" at bounding box center [506, 8] width 7 height 7
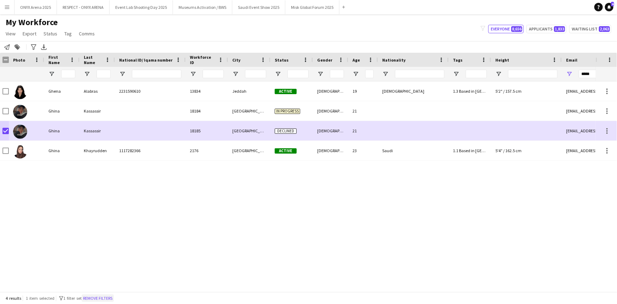
click at [100, 295] on button "Remove filters" at bounding box center [98, 298] width 32 height 8
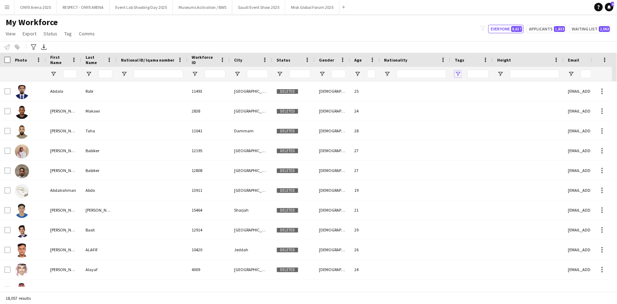
click at [457, 74] on span "Open Filter Menu" at bounding box center [458, 74] width 6 height 6
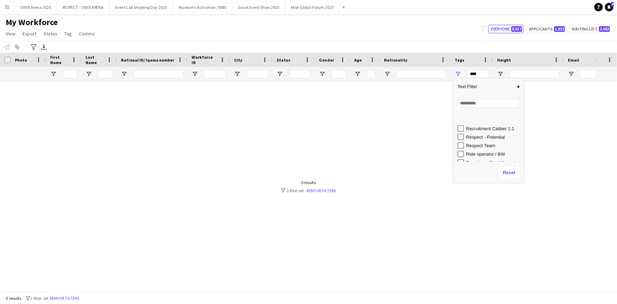
scroll to position [385, 0]
type input "**********"
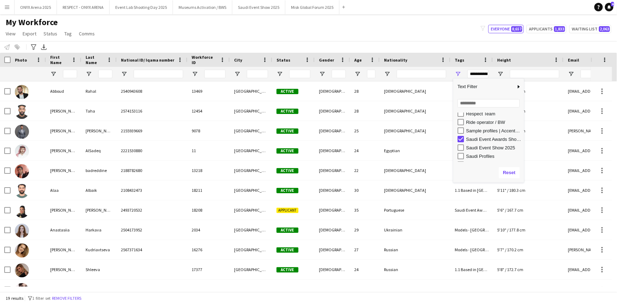
click at [365, 20] on div "My Workforce View Views Default view R4ven New view Update view Delete view Edi…" at bounding box center [308, 29] width 617 height 24
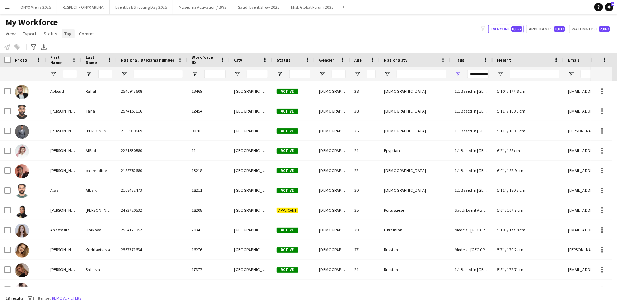
click at [67, 36] on span "Tag" at bounding box center [67, 33] width 7 height 6
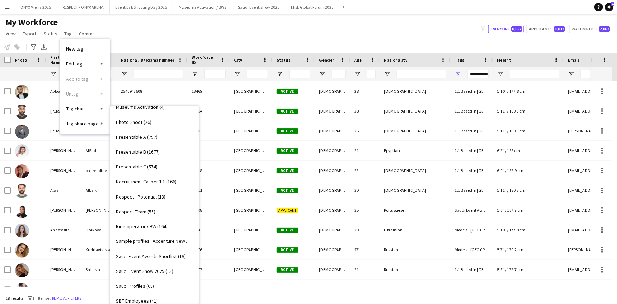
scroll to position [578, 0]
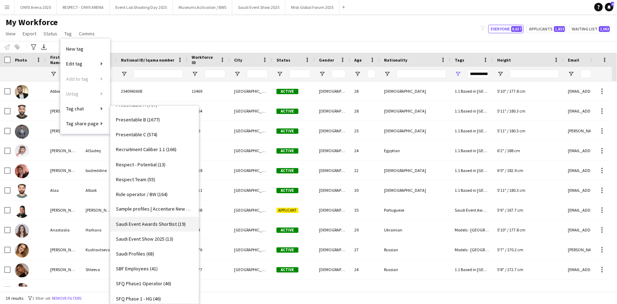
click at [151, 222] on span "Saudi Event Awards Shortlist (19)" at bounding box center [151, 224] width 70 height 6
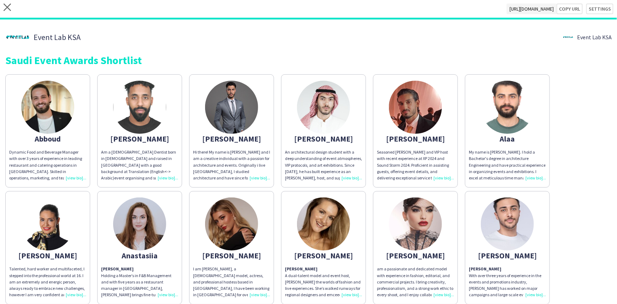
click at [258, 177] on div "Hi there! My name is [PERSON_NAME] and I am a creative individual with a passio…" at bounding box center [231, 165] width 77 height 32
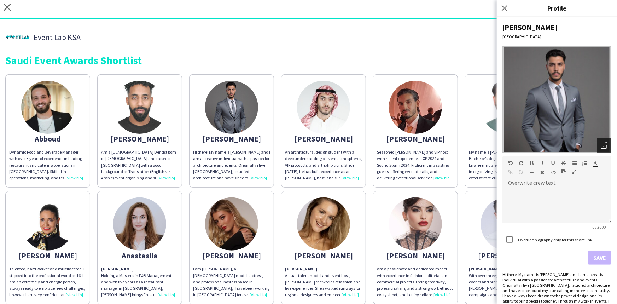
click at [601, 143] on icon "Open photos pop-in" at bounding box center [604, 145] width 6 height 6
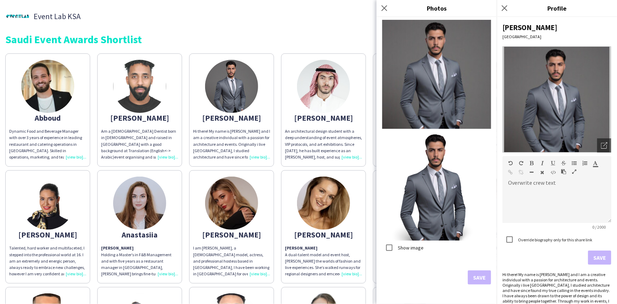
scroll to position [32, 0]
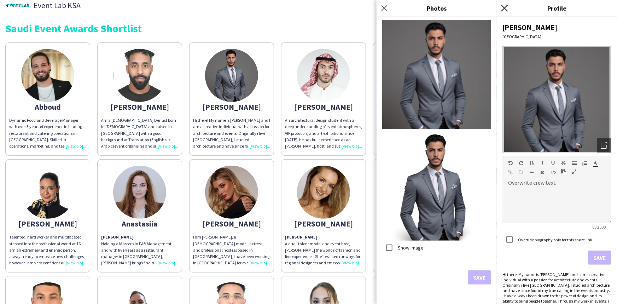
click at [506, 7] on icon at bounding box center [504, 8] width 7 height 7
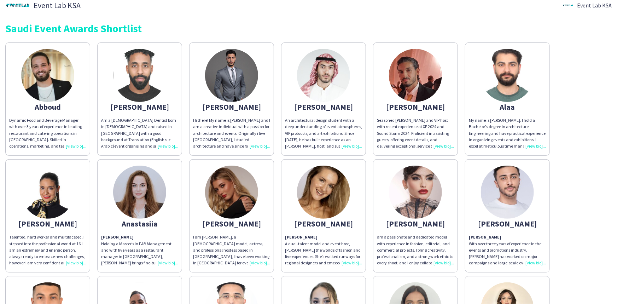
click at [444, 143] on div "Seasoned [PERSON_NAME] and VIP host with recent experience at XP 2024 and Sound…" at bounding box center [415, 133] width 77 height 32
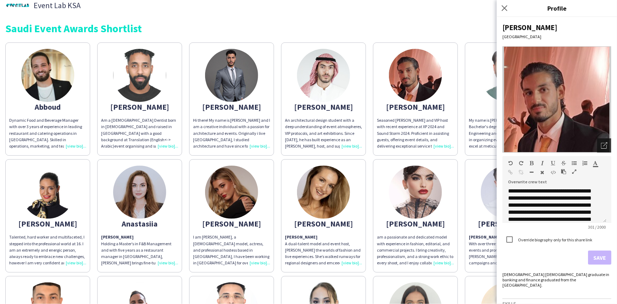
click at [601, 144] on icon "Open photos pop-in" at bounding box center [604, 145] width 6 height 6
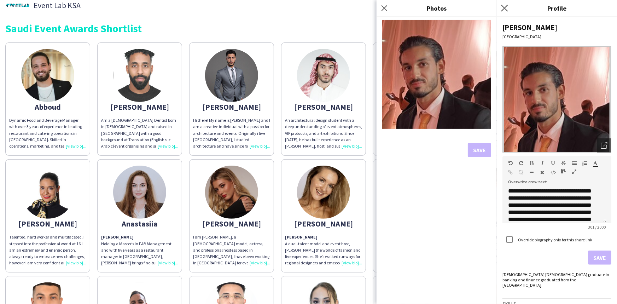
click at [502, 11] on app-icon "Close pop-in" at bounding box center [504, 8] width 10 height 10
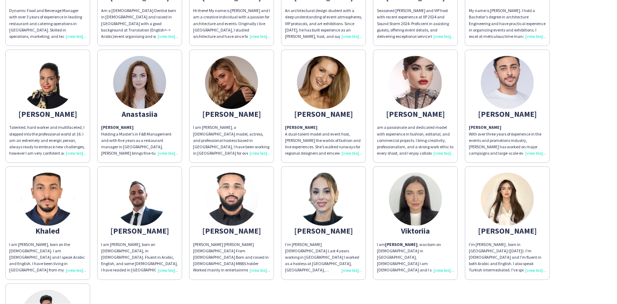
scroll to position [0, 0]
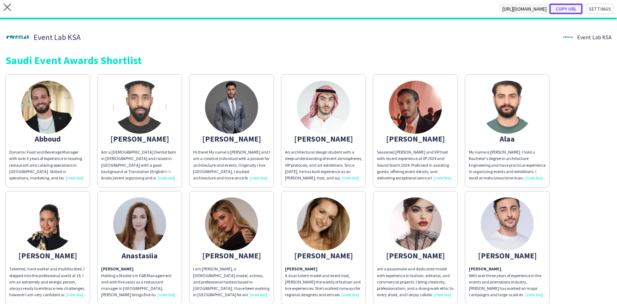
click at [567, 9] on button "Copy url" at bounding box center [565, 9] width 33 height 11
